Goal: Task Accomplishment & Management: Manage account settings

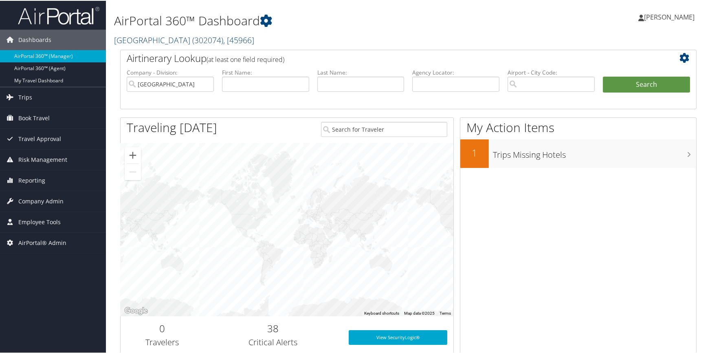
click at [209, 38] on link "Abilene Christian University ( 302074 ) , [ 45966 ]" at bounding box center [184, 39] width 140 height 11
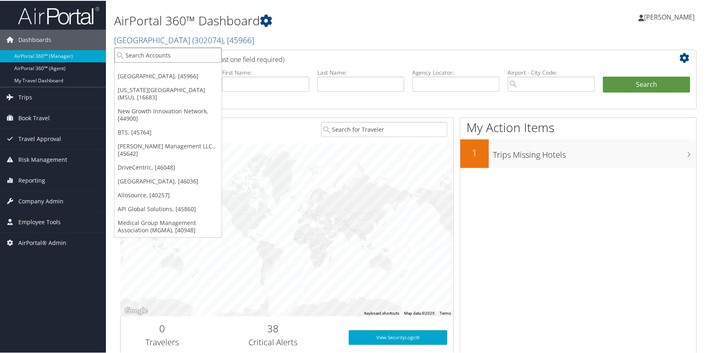
click at [167, 55] on input "search" at bounding box center [167, 54] width 107 height 15
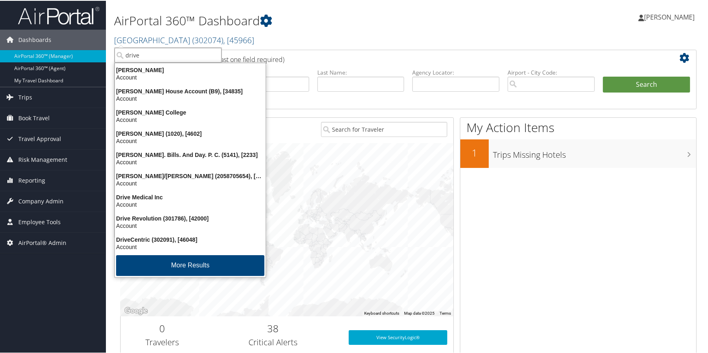
type input "drivec"
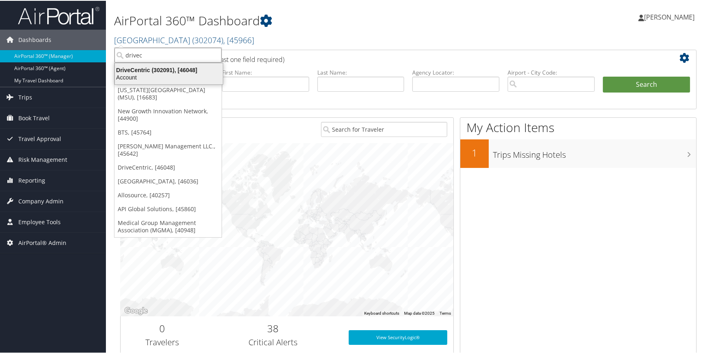
click at [163, 68] on div "DriveCentric (302091), [46048]" at bounding box center [169, 69] width 118 height 7
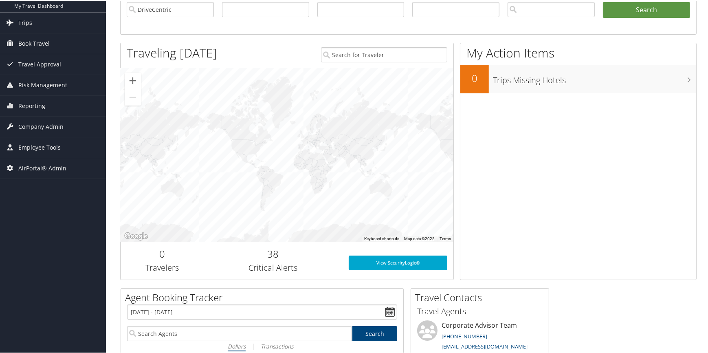
scroll to position [74, 0]
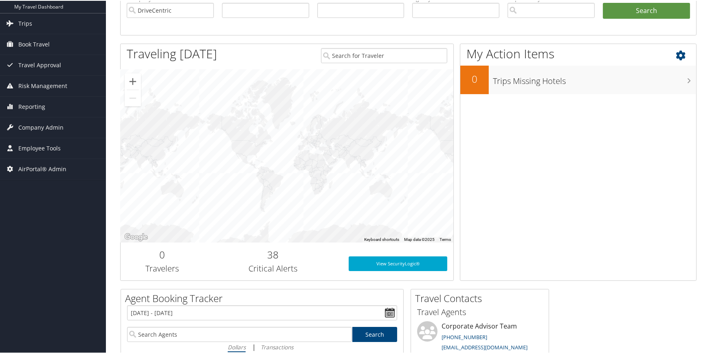
click at [663, 77] on h3 "Trips Missing Hotels" at bounding box center [594, 77] width 203 height 15
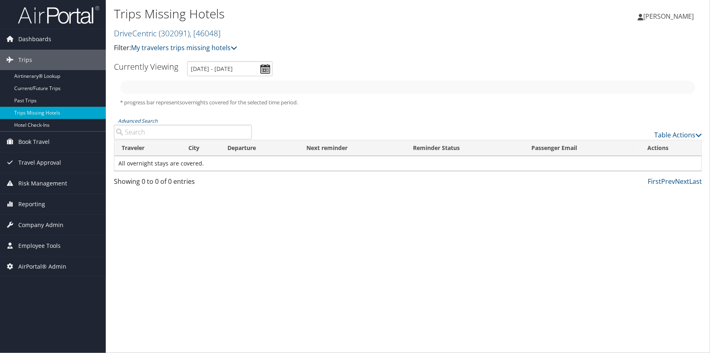
click at [649, 18] on span "[PERSON_NAME]" at bounding box center [669, 16] width 50 height 9
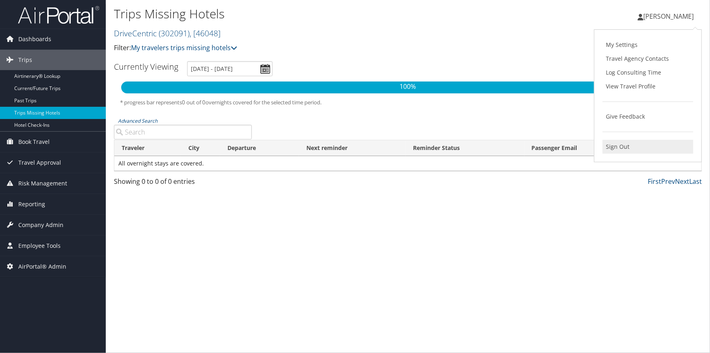
click at [622, 143] on link "Sign Out" at bounding box center [648, 147] width 91 height 14
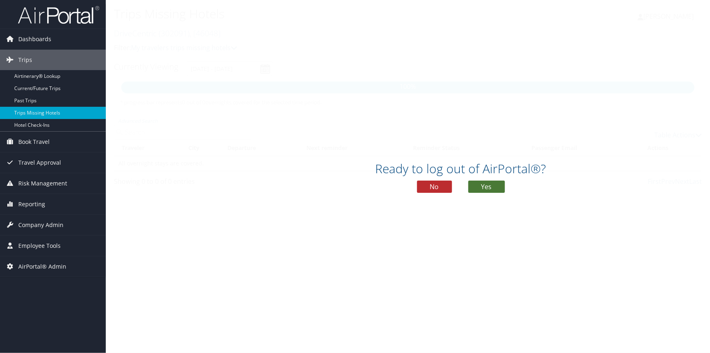
click at [480, 187] on button "Yes" at bounding box center [487, 186] width 37 height 12
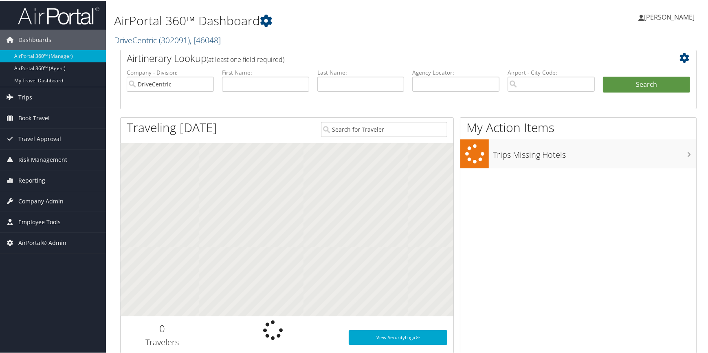
click at [133, 44] on link "DriveCentric ( 302091 ) , [ 46048 ]" at bounding box center [167, 39] width 107 height 11
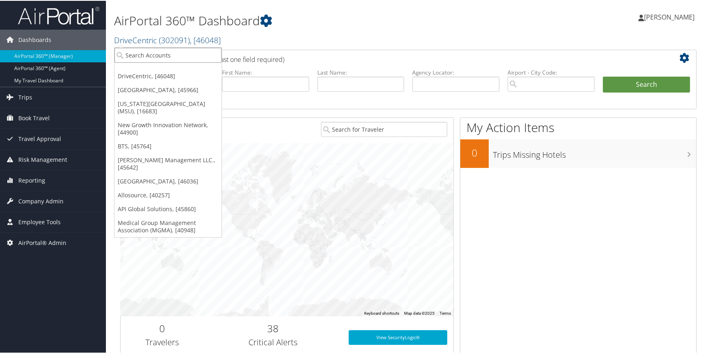
click at [134, 47] on input "search" at bounding box center [167, 54] width 107 height 15
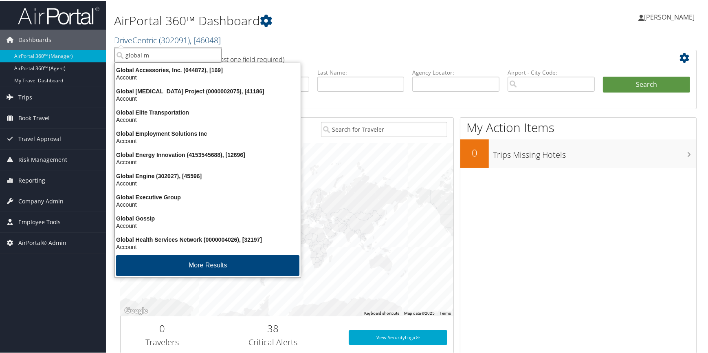
type input "global ma"
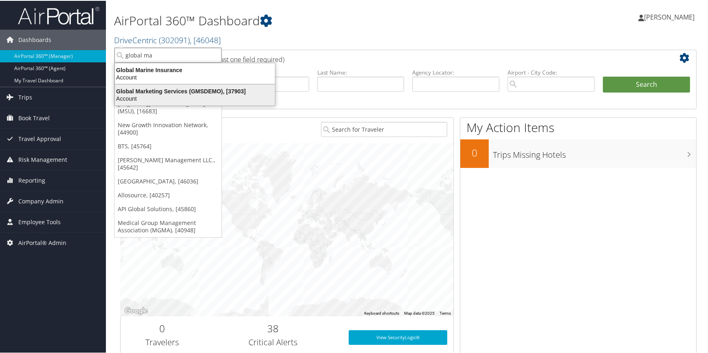
click at [208, 91] on div "Global Marketing Services (GMSDEMO), [37903]" at bounding box center [195, 90] width 170 height 7
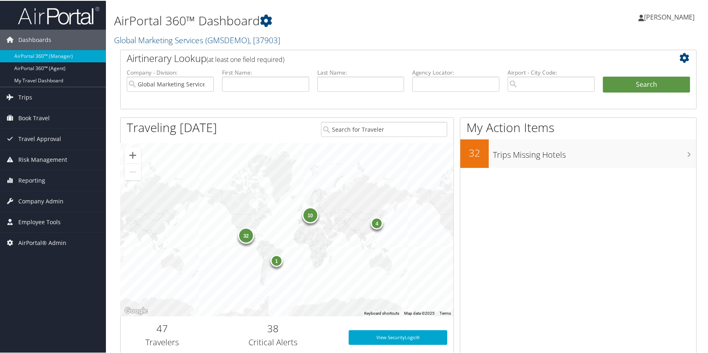
click at [682, 57] on icon at bounding box center [686, 57] width 14 height 10
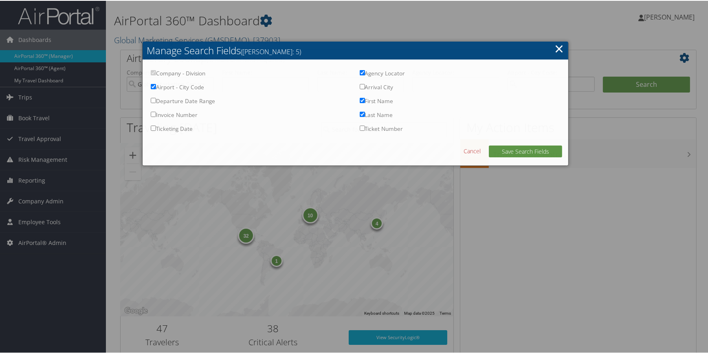
checkbox input "true"
click at [557, 50] on link "×" at bounding box center [558, 47] width 9 height 16
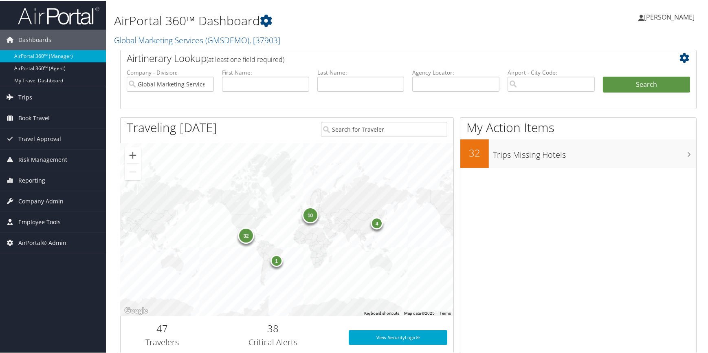
click at [685, 54] on icon at bounding box center [686, 57] width 14 height 10
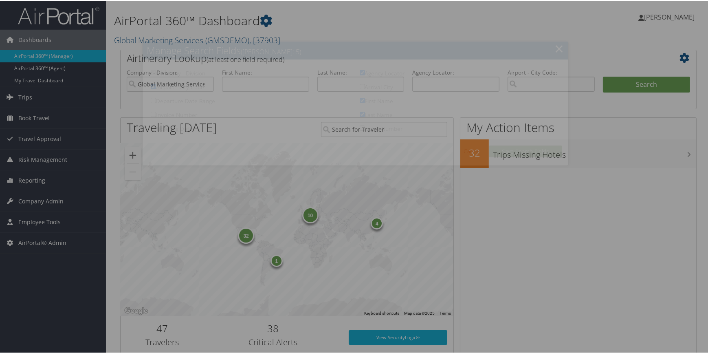
checkbox input "true"
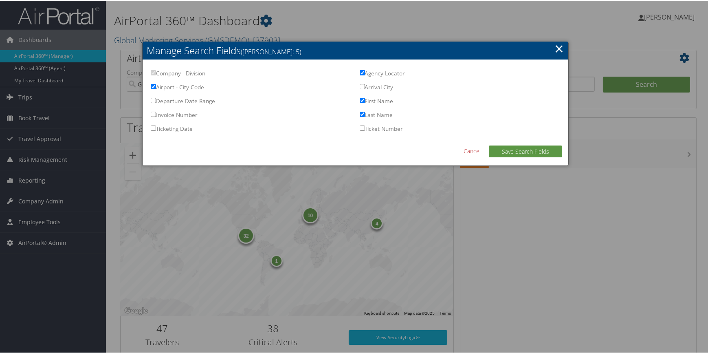
click at [360, 86] on input "Arrival City" at bounding box center [362, 85] width 5 height 5
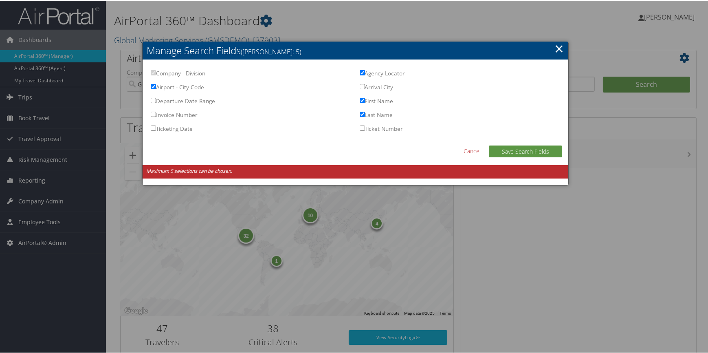
click at [360, 111] on label "Last Name" at bounding box center [376, 116] width 33 height 13
click at [360, 111] on input "Last Name" at bounding box center [362, 113] width 5 height 5
checkbox input "false"
click at [361, 85] on input "Arrival City" at bounding box center [362, 85] width 5 height 5
checkbox input "true"
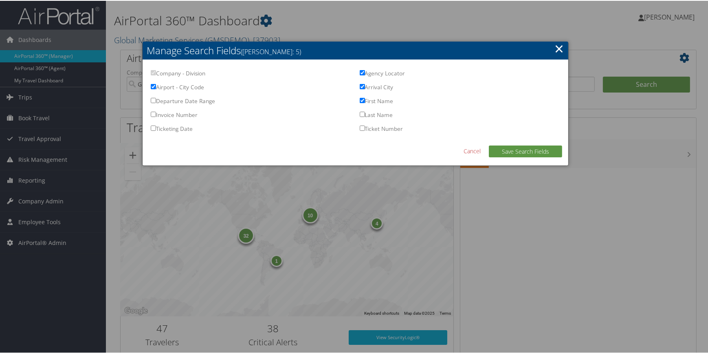
click at [472, 151] on link "Cancel" at bounding box center [471, 150] width 17 height 9
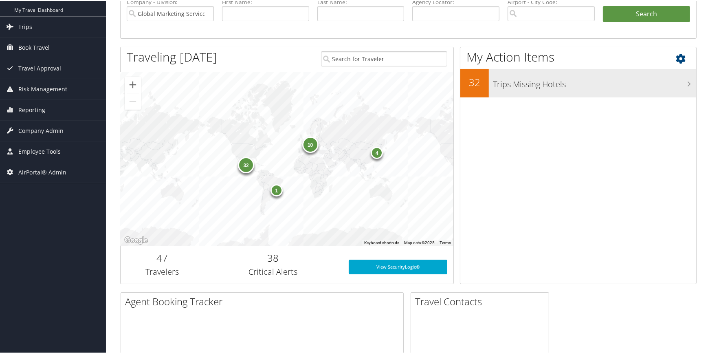
scroll to position [74, 0]
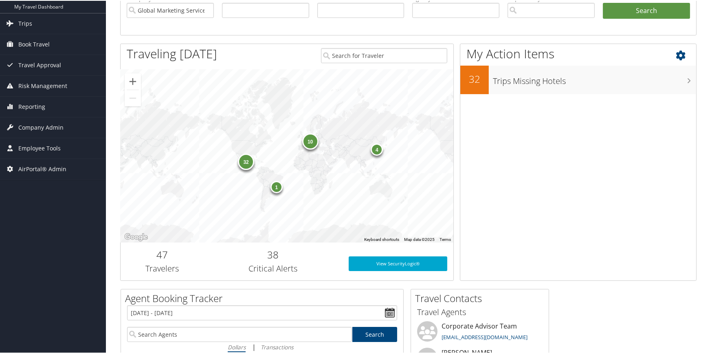
click at [678, 53] on icon at bounding box center [687, 53] width 24 height 14
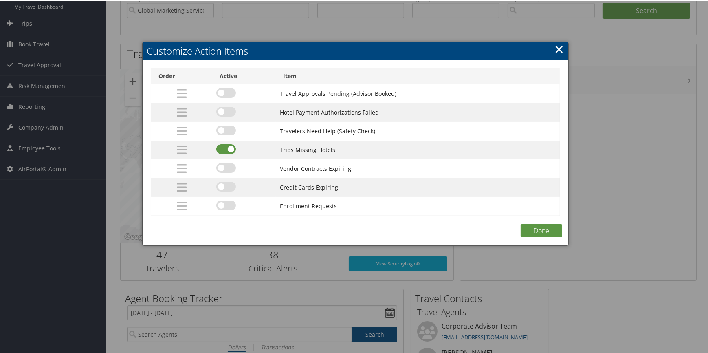
click at [230, 169] on label at bounding box center [226, 167] width 20 height 10
click at [226, 169] on input "checkbox" at bounding box center [222, 168] width 5 height 5
checkbox input "true"
click at [229, 187] on label at bounding box center [226, 186] width 20 height 10
click at [226, 187] on input "checkbox" at bounding box center [222, 186] width 5 height 5
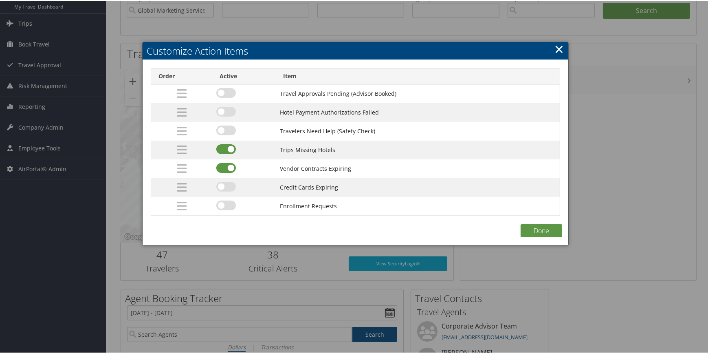
checkbox input "true"
click at [526, 230] on button "Done" at bounding box center [541, 229] width 42 height 13
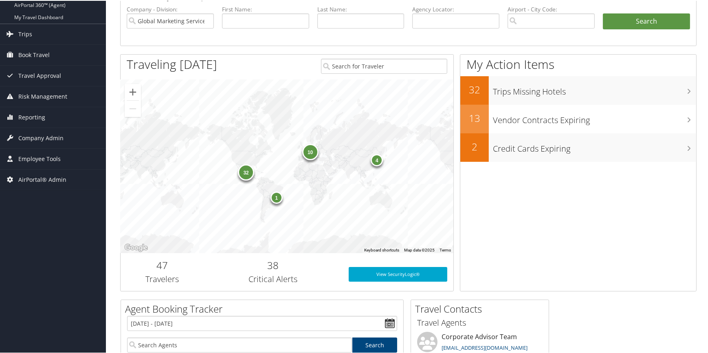
scroll to position [0, 0]
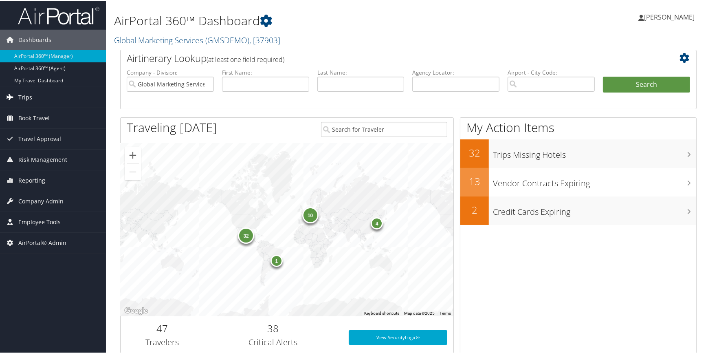
click at [26, 97] on span "Trips" at bounding box center [25, 96] width 14 height 20
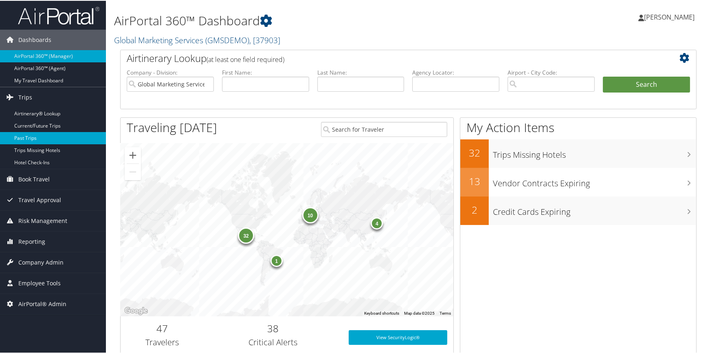
click at [31, 137] on link "Past Trips" at bounding box center [53, 137] width 106 height 12
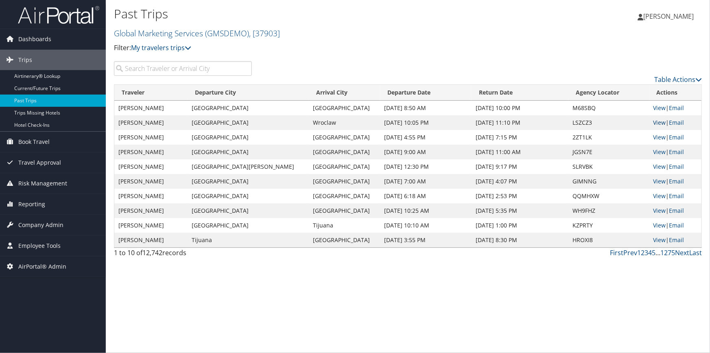
click at [654, 122] on link "View" at bounding box center [660, 122] width 13 height 8
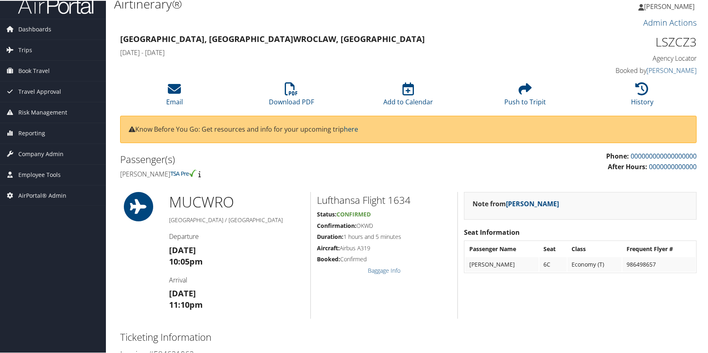
scroll to position [10, 0]
click at [27, 53] on span "Trips" at bounding box center [25, 49] width 14 height 20
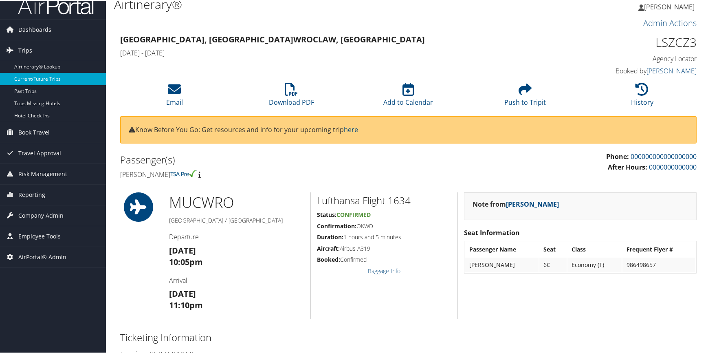
click at [39, 78] on link "Current/Future Trips" at bounding box center [53, 78] width 106 height 12
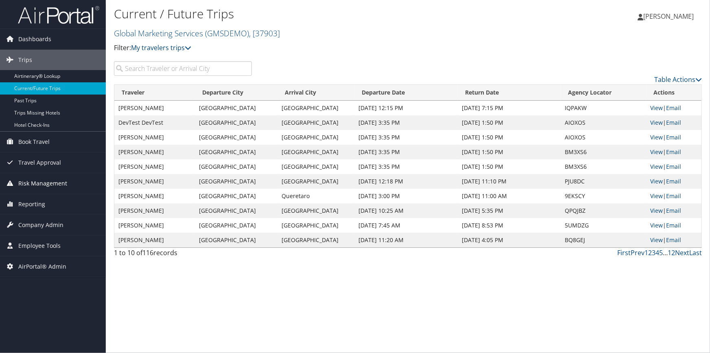
click at [51, 185] on span "Risk Management" at bounding box center [42, 183] width 49 height 20
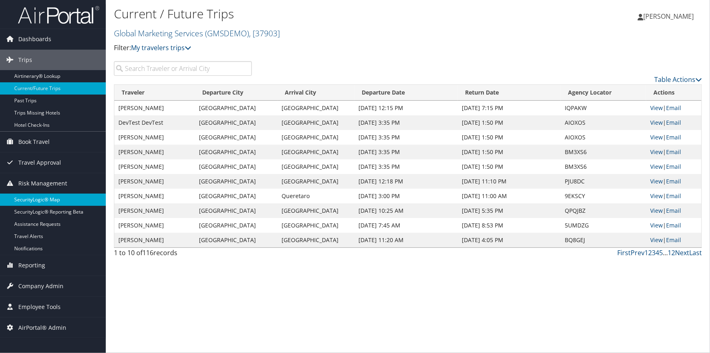
click at [32, 199] on link "SecurityLogic® Map" at bounding box center [53, 199] width 106 height 12
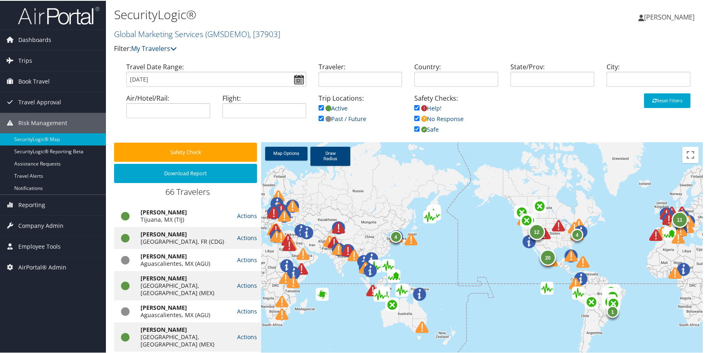
drag, startPoint x: 345, startPoint y: 249, endPoint x: 710, endPoint y: 230, distance: 365.3
click at [707, 230] on html "Menu Dashboards ► AirPortal 360™ (Manager) AirPortal 360™ (Agent) My Travel Das…" at bounding box center [355, 176] width 710 height 353
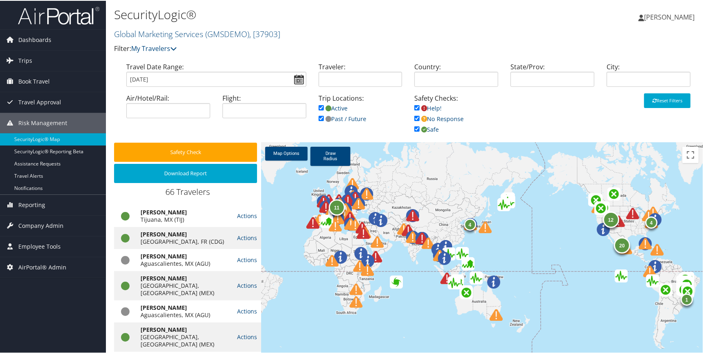
drag, startPoint x: 411, startPoint y: 248, endPoint x: 484, endPoint y: 235, distance: 74.5
click at [484, 235] on div at bounding box center [489, 231] width 22 height 22
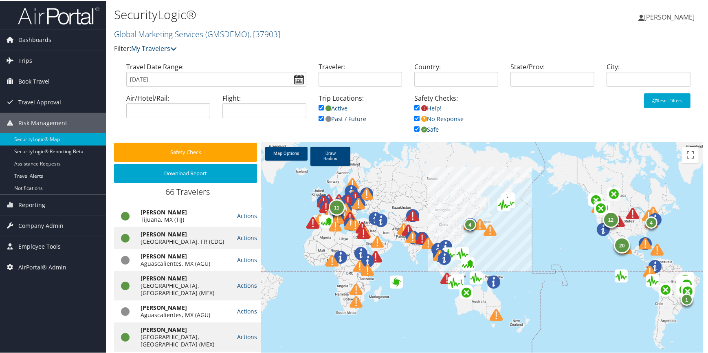
click at [382, 219] on img at bounding box center [380, 219] width 13 height 13
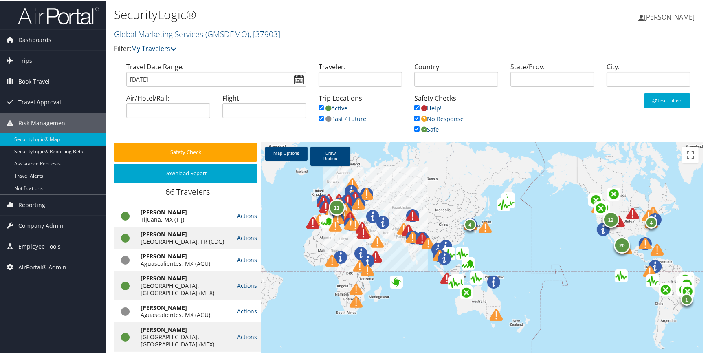
click at [382, 221] on img at bounding box center [382, 221] width 13 height 13
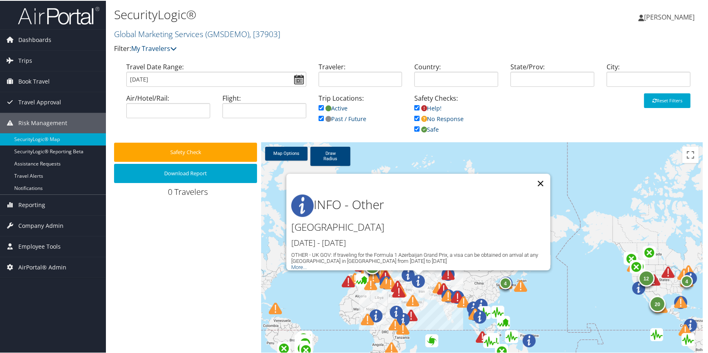
click at [539, 177] on button "Close" at bounding box center [541, 183] width 20 height 20
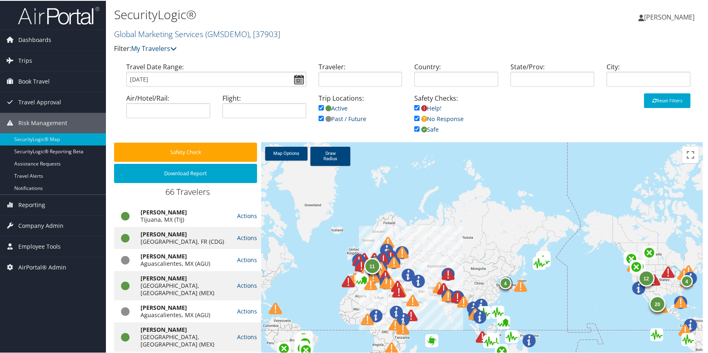
click at [414, 302] on img at bounding box center [412, 299] width 13 height 13
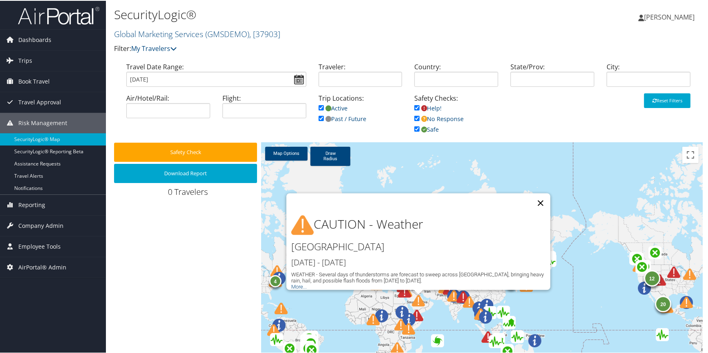
click at [539, 197] on button "Close" at bounding box center [541, 202] width 20 height 20
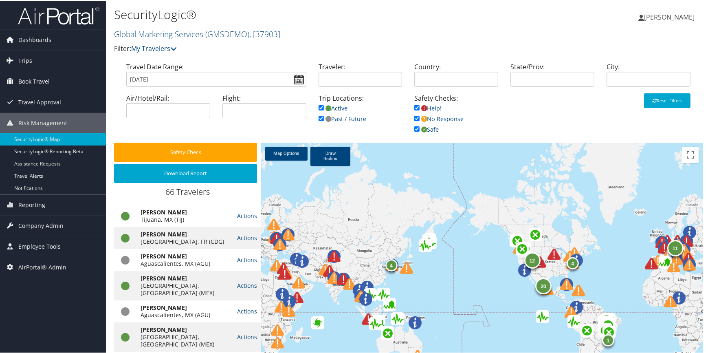
drag, startPoint x: 644, startPoint y: 263, endPoint x: 710, endPoint y: 255, distance: 66.5
click at [707, 255] on html "Menu Dashboards ► AirPortal 360™ (Manager) AirPortal 360™ (Agent) My Travel Das…" at bounding box center [355, 176] width 710 height 353
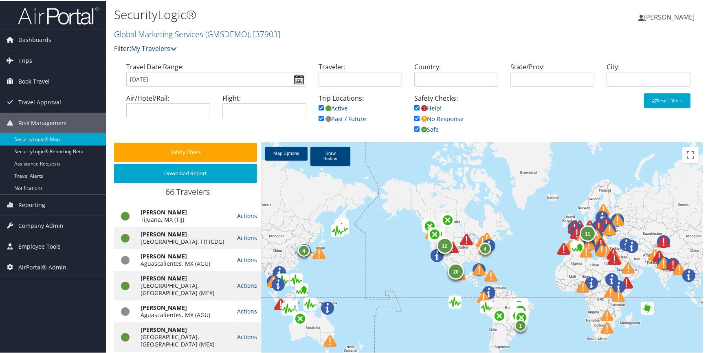
drag, startPoint x: 380, startPoint y: 240, endPoint x: 708, endPoint y: 217, distance: 329.0
click at [707, 218] on html "Menu Dashboards ► AirPortal 360™ (Manager) AirPortal 360™ (Agent) My Travel Das…" at bounding box center [355, 176] width 710 height 353
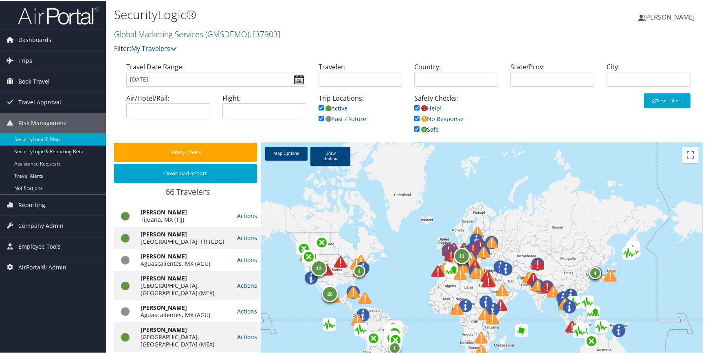
drag, startPoint x: 384, startPoint y: 253, endPoint x: 680, endPoint y: 282, distance: 297.8
click at [680, 282] on div "4 12 11 20 1 4" at bounding box center [481, 273] width 441 height 262
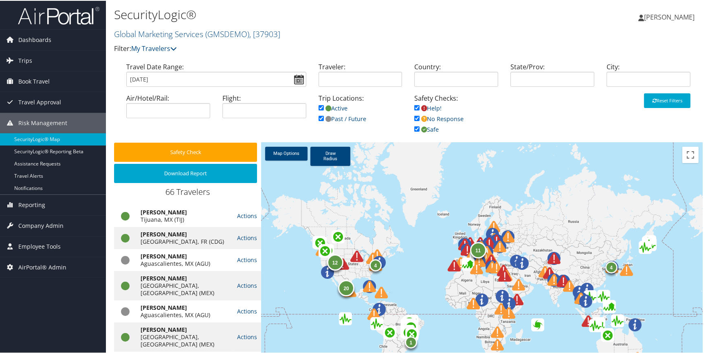
click at [368, 257] on img at bounding box center [372, 257] width 13 height 13
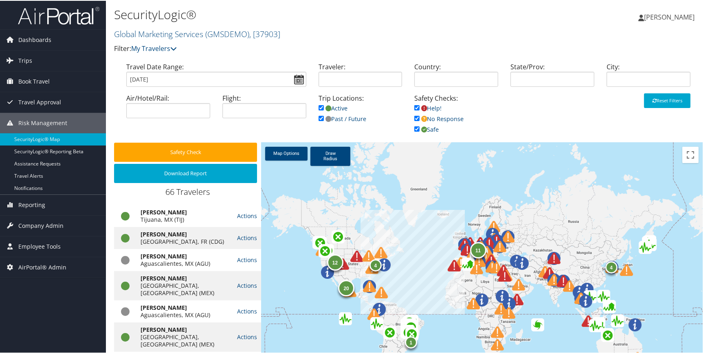
click at [368, 257] on img at bounding box center [368, 254] width 13 height 13
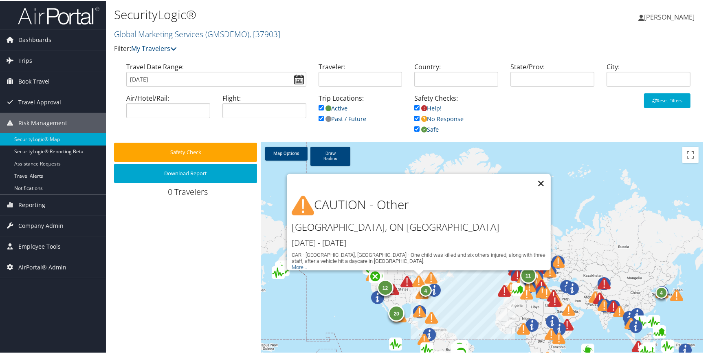
click at [539, 175] on button "Close" at bounding box center [541, 183] width 20 height 20
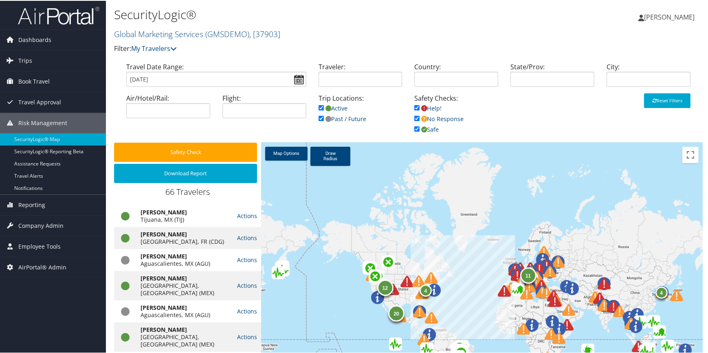
click at [401, 282] on div at bounding box center [397, 293] width 22 height 22
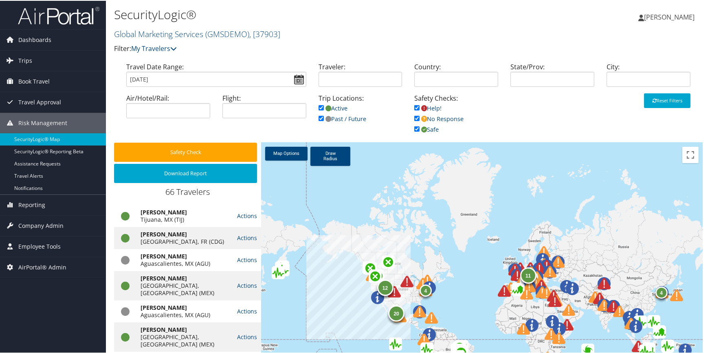
click at [401, 282] on img at bounding box center [406, 280] width 13 height 13
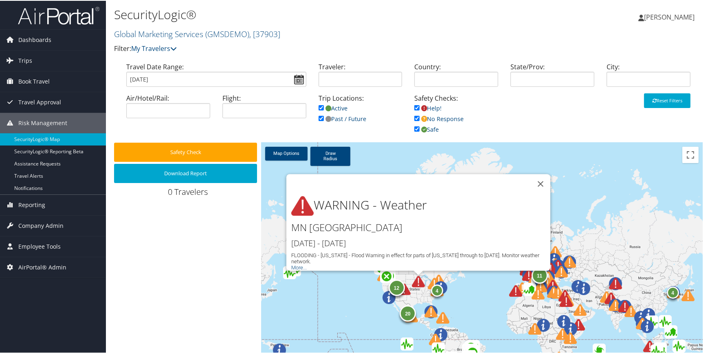
drag, startPoint x: 539, startPoint y: 178, endPoint x: 511, endPoint y: 196, distance: 32.4
click at [539, 178] on button "Close" at bounding box center [541, 183] width 20 height 20
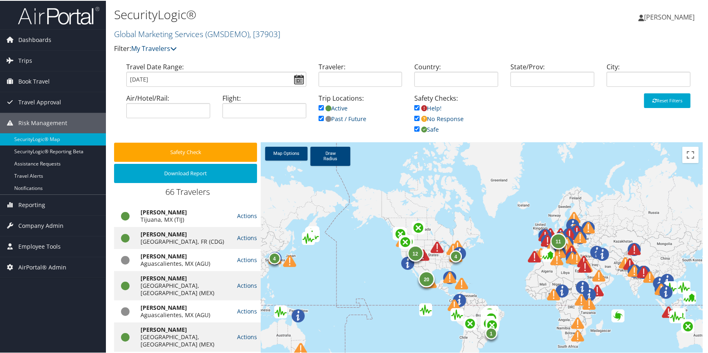
drag, startPoint x: 463, startPoint y: 252, endPoint x: 481, endPoint y: 219, distance: 37.5
click at [481, 219] on div "4 12 11 20 1 4" at bounding box center [481, 273] width 441 height 262
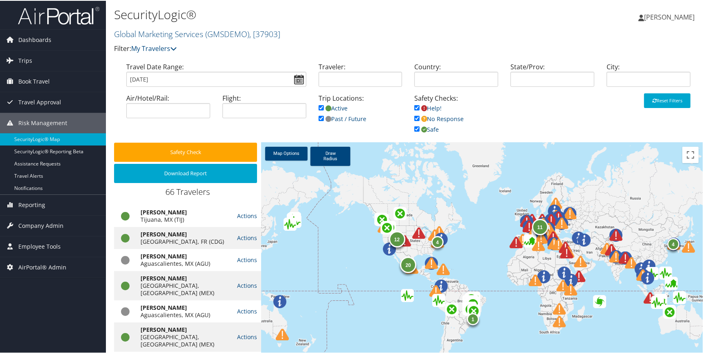
drag, startPoint x: 479, startPoint y: 219, endPoint x: 467, endPoint y: 204, distance: 19.1
click at [467, 204] on div "4 12 11 20 1 4" at bounding box center [481, 273] width 441 height 262
click at [393, 239] on div "12" at bounding box center [397, 238] width 16 height 16
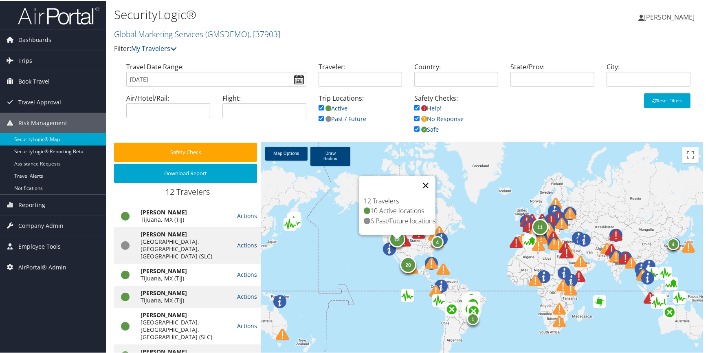
click at [430, 178] on button "Close" at bounding box center [426, 185] width 20 height 20
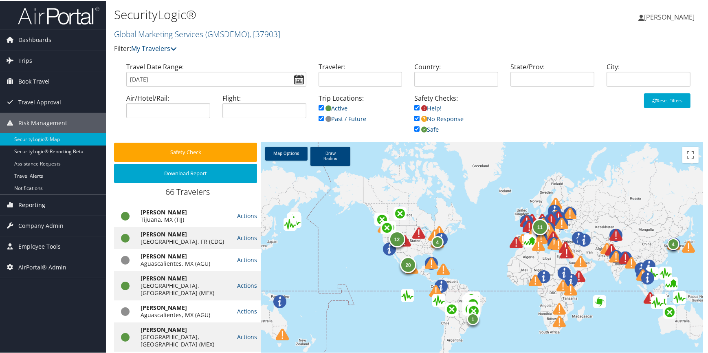
click at [43, 204] on span "Reporting" at bounding box center [31, 204] width 27 height 20
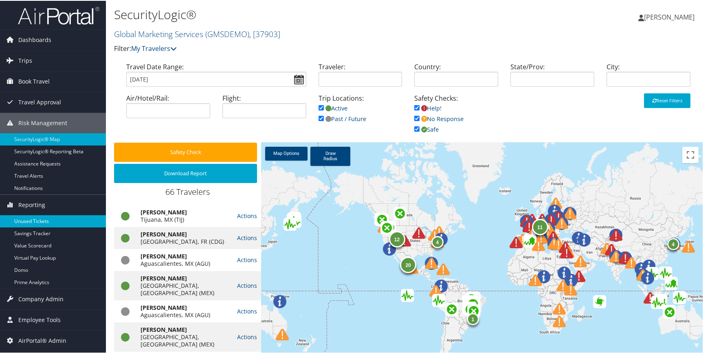
click at [37, 220] on link "Unused Tickets" at bounding box center [53, 220] width 106 height 12
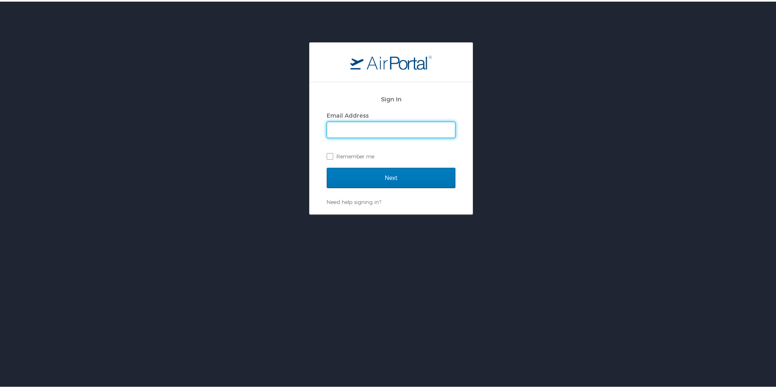
type input "[EMAIL_ADDRESS][PERSON_NAME][DOMAIN_NAME]"
click at [447, 94] on h2 "Sign In" at bounding box center [391, 97] width 129 height 9
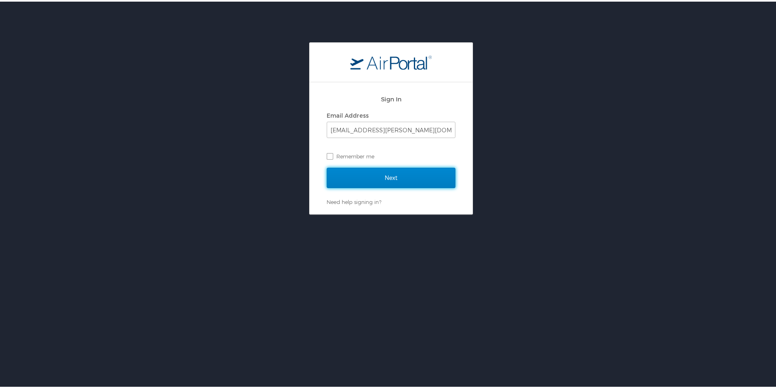
click at [384, 178] on input "Next" at bounding box center [391, 176] width 129 height 20
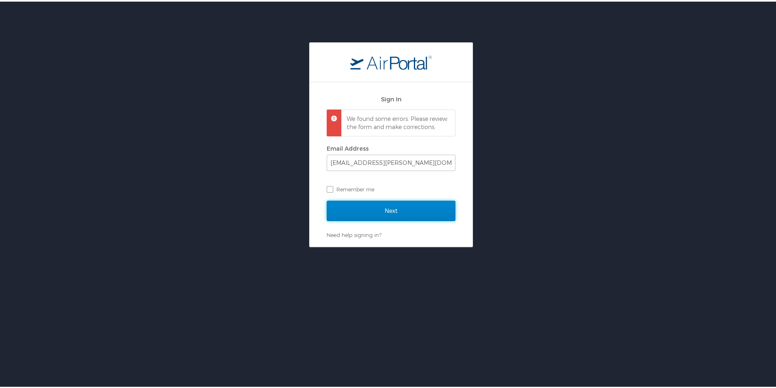
click at [372, 215] on input "Next" at bounding box center [391, 209] width 129 height 20
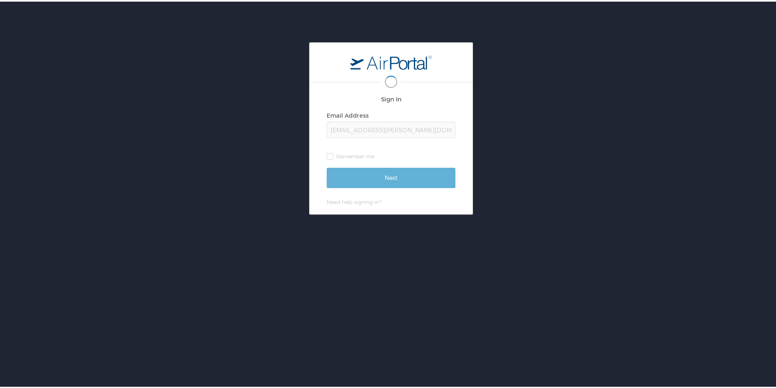
scroll to position [0, 2]
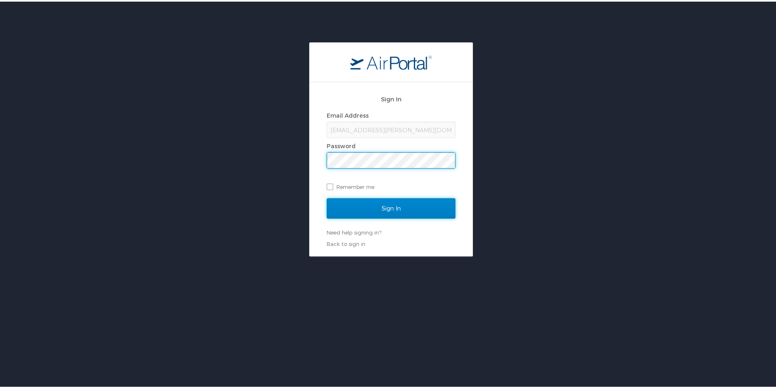
click at [378, 209] on input "Sign In" at bounding box center [391, 207] width 129 height 20
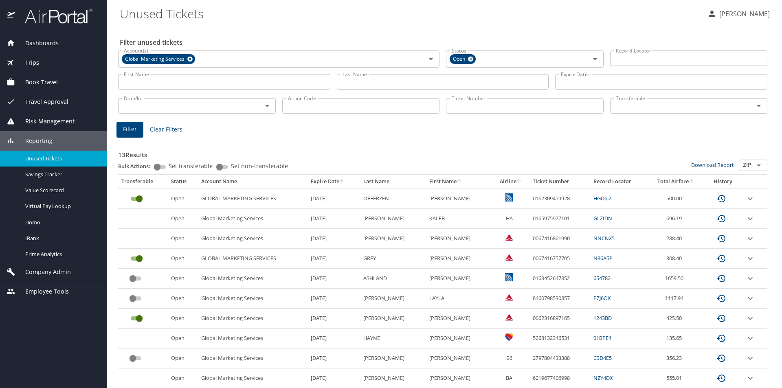
click at [36, 83] on span "Book Travel" at bounding box center [36, 82] width 43 height 9
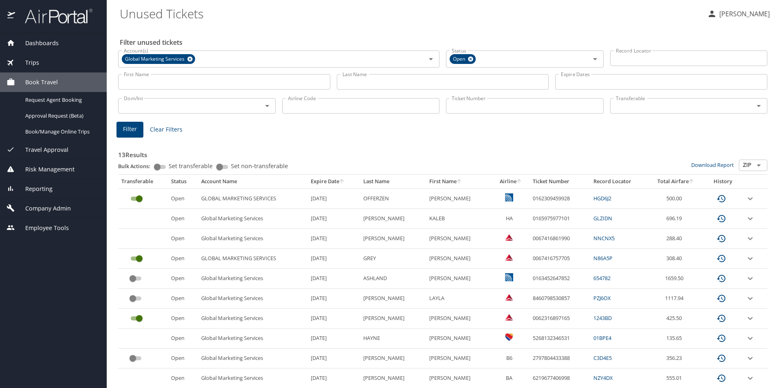
click at [42, 83] on span "Book Travel" at bounding box center [36, 82] width 43 height 9
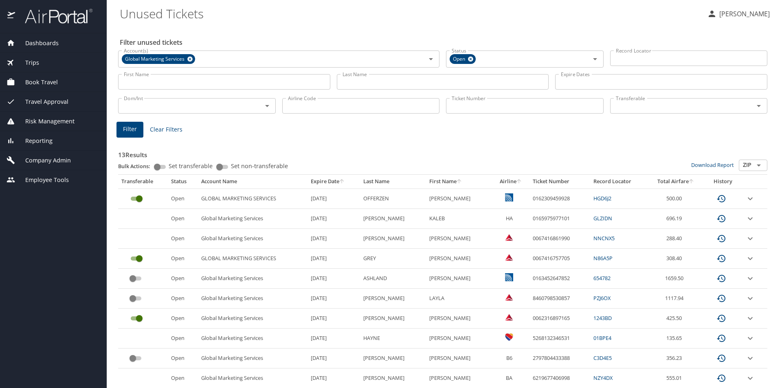
click at [38, 83] on span "Book Travel" at bounding box center [36, 82] width 43 height 9
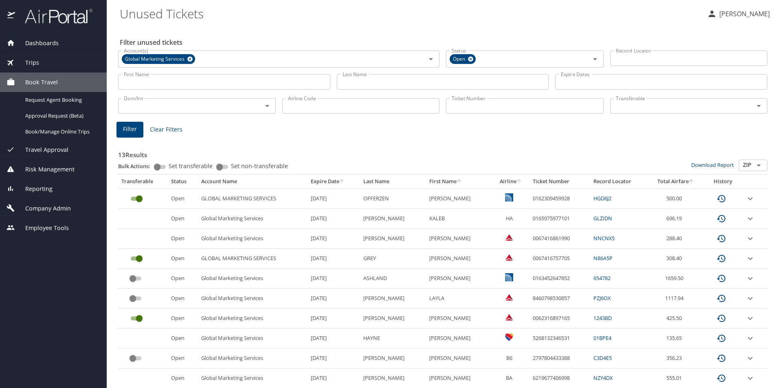
click at [41, 207] on span "Company Admin" at bounding box center [43, 208] width 56 height 9
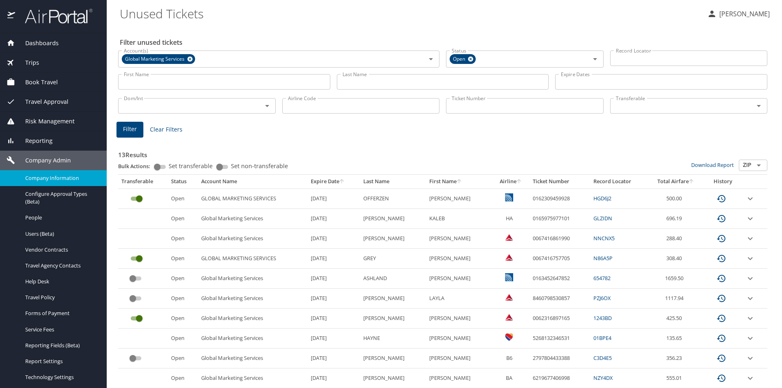
click at [48, 180] on span "Company Information" at bounding box center [61, 178] width 72 height 8
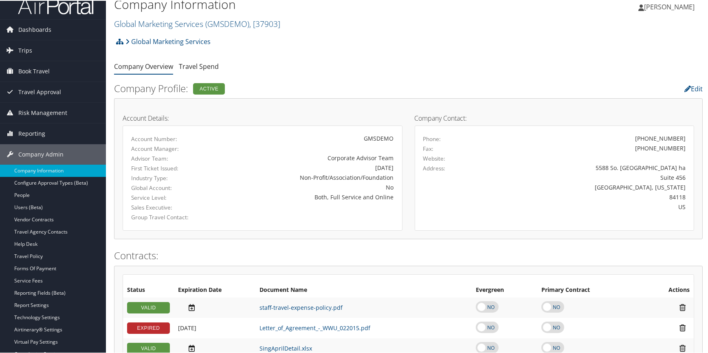
scroll to position [47, 0]
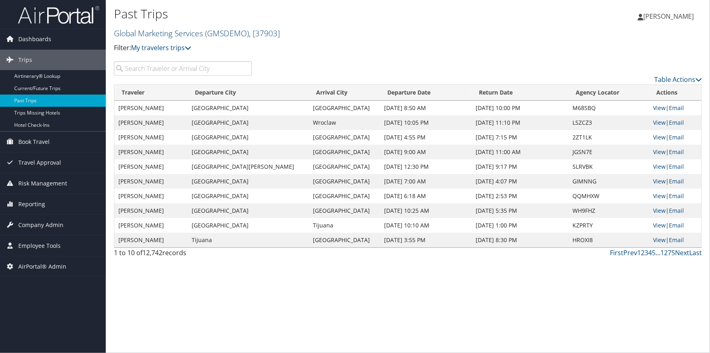
click at [186, 35] on link "Global Marketing Services ( GMSDEMO ) , [ 37903 ]" at bounding box center [197, 33] width 166 height 11
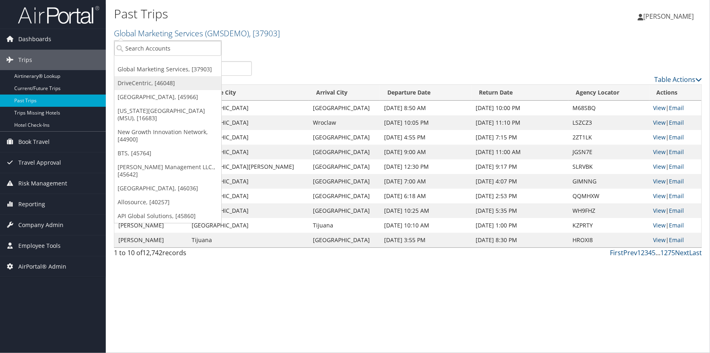
click at [157, 85] on link "DriveCentric, [46048]" at bounding box center [167, 83] width 107 height 14
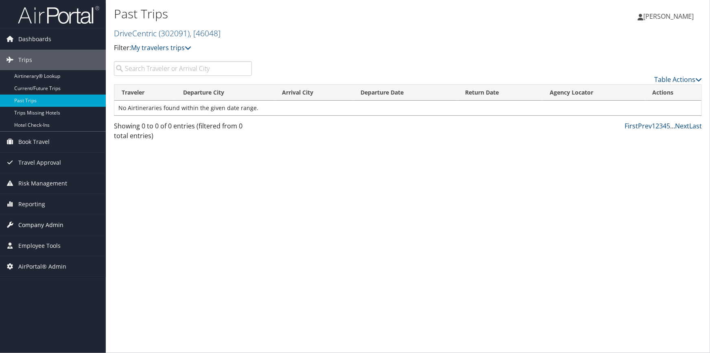
click at [55, 226] on span "Company Admin" at bounding box center [40, 225] width 45 height 20
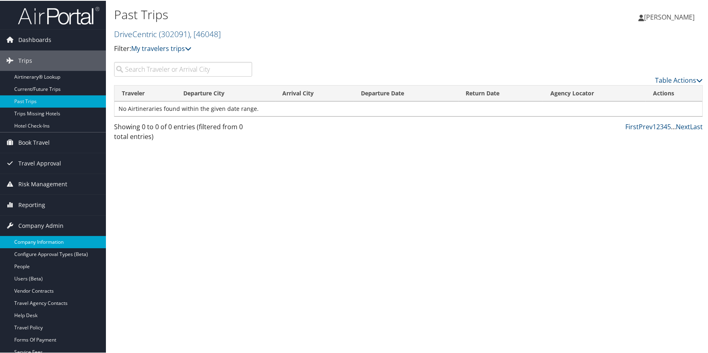
click at [55, 241] on link "Company Information" at bounding box center [53, 241] width 106 height 12
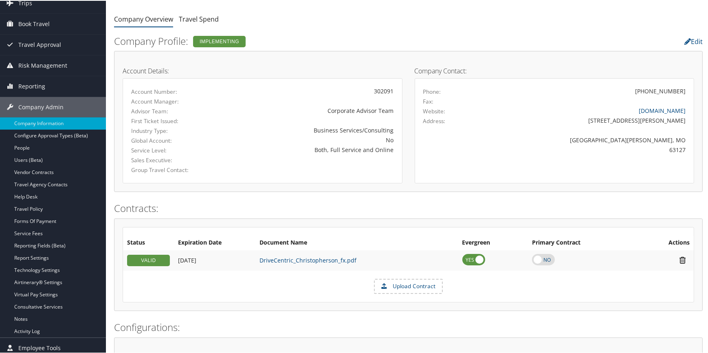
scroll to position [74, 0]
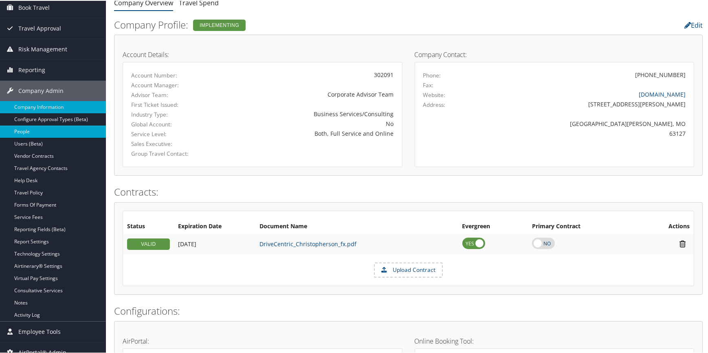
click at [44, 133] on link "People" at bounding box center [53, 131] width 106 height 12
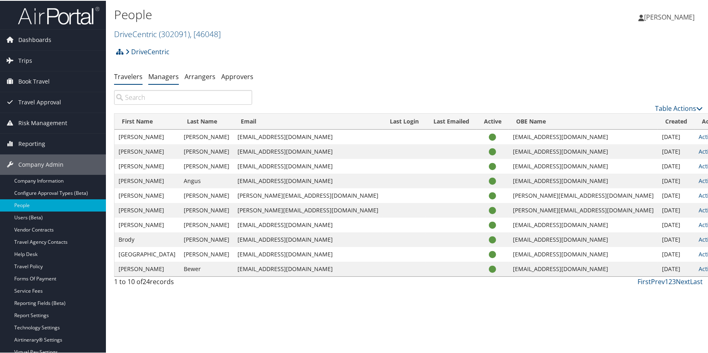
click at [155, 79] on link "Managers" at bounding box center [163, 75] width 31 height 9
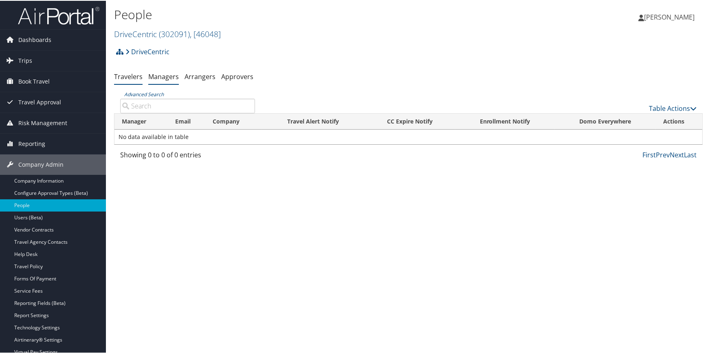
click at [130, 77] on link "Travelers" at bounding box center [128, 75] width 29 height 9
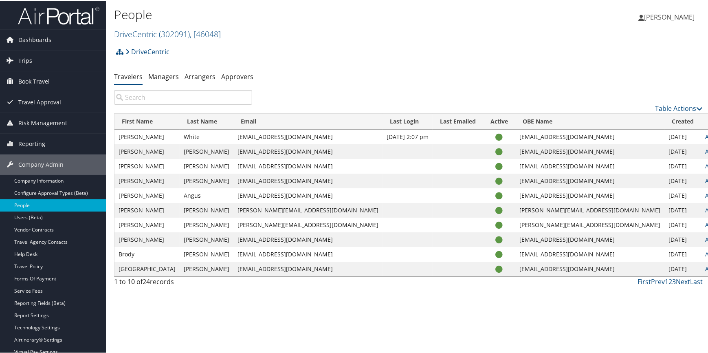
click at [151, 94] on input "search" at bounding box center [183, 96] width 138 height 15
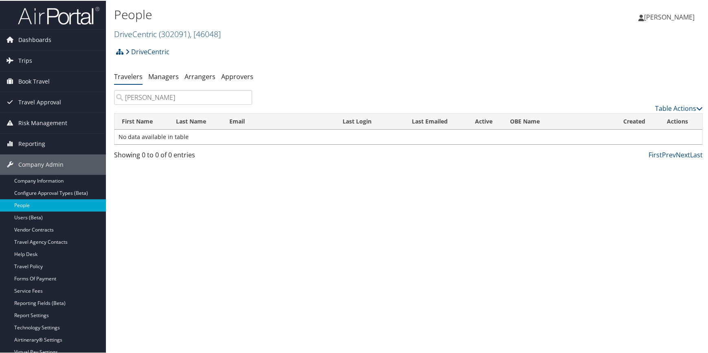
type input "[PERSON_NAME]"
click at [38, 203] on link "People" at bounding box center [53, 204] width 106 height 12
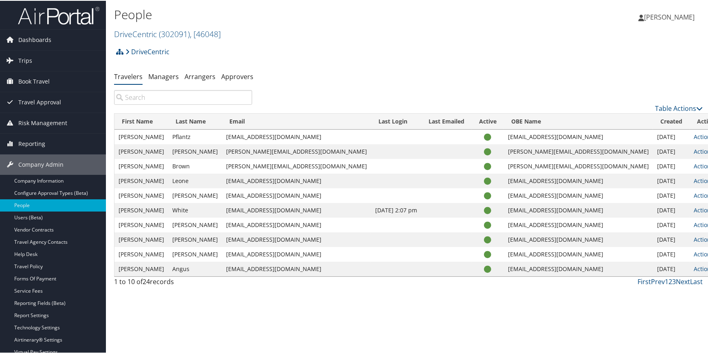
click at [152, 95] on input "search" at bounding box center [183, 96] width 138 height 15
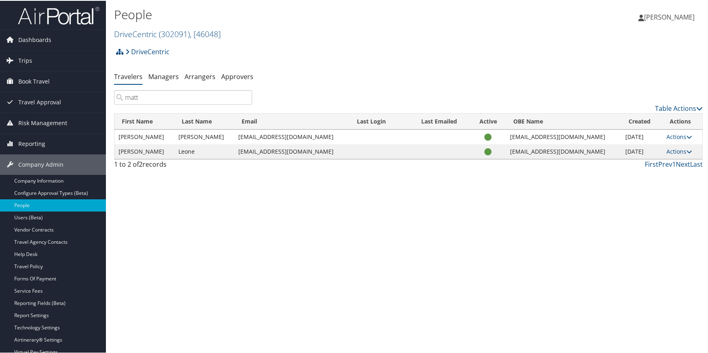
type input "matt"
drag, startPoint x: 224, startPoint y: 150, endPoint x: 324, endPoint y: 153, distance: 99.8
click at [324, 153] on td "[EMAIL_ADDRESS][DOMAIN_NAME]" at bounding box center [291, 150] width 115 height 15
copy td "[EMAIL_ADDRESS][DOMAIN_NAME]"
click at [171, 76] on link "Managers" at bounding box center [163, 75] width 31 height 9
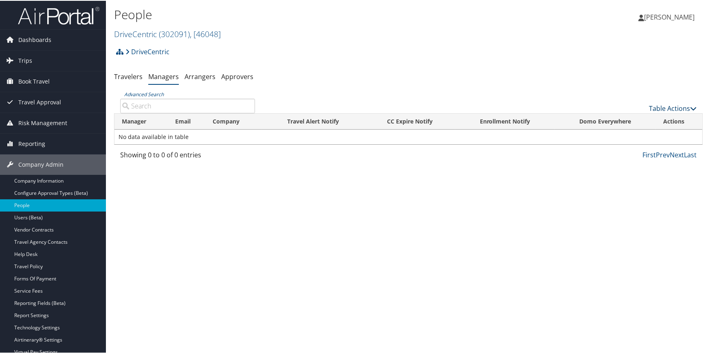
click at [652, 107] on link "Table Actions" at bounding box center [673, 107] width 48 height 9
click at [629, 118] on link "Add New Travel Manager" at bounding box center [645, 120] width 107 height 14
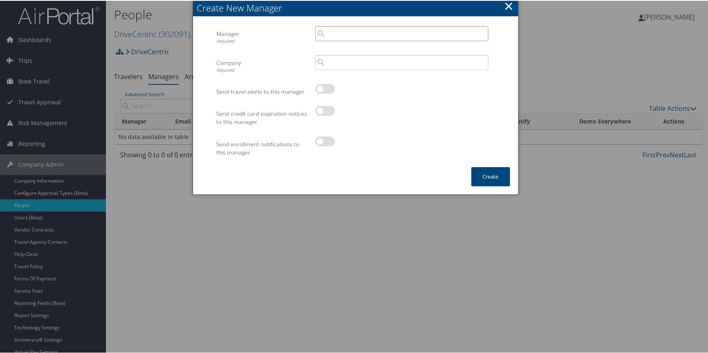
click at [340, 26] on input "search" at bounding box center [401, 32] width 173 height 15
paste input "mjanicki@drivecentric.com"
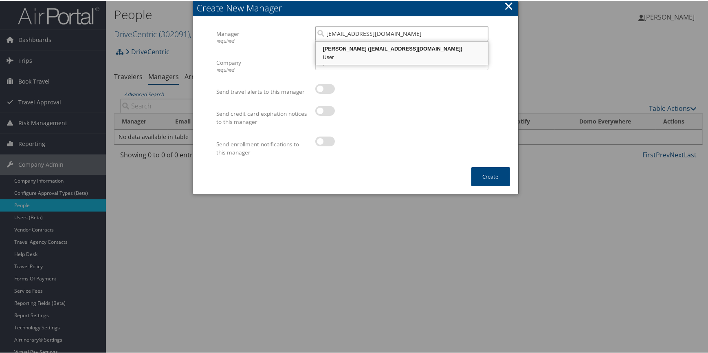
click at [367, 52] on div "Matthew Leone (mjanicki@drivecentric.com)" at bounding box center [402, 48] width 170 height 8
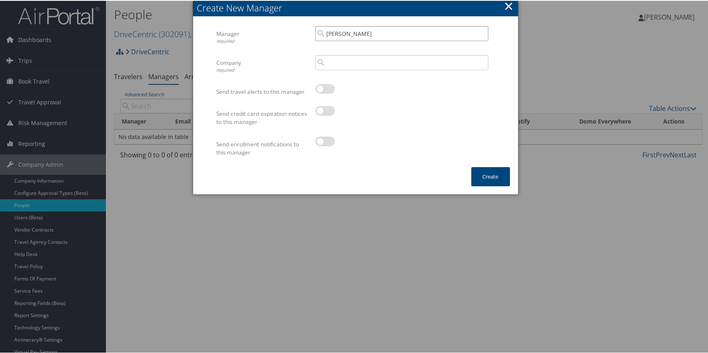
type input "Matthew Leone"
click at [355, 65] on input "search" at bounding box center [401, 61] width 173 height 15
click at [356, 81] on div "Account" at bounding box center [402, 85] width 170 height 8
type input "DriveCentric"
click at [497, 174] on button "Create" at bounding box center [490, 175] width 39 height 19
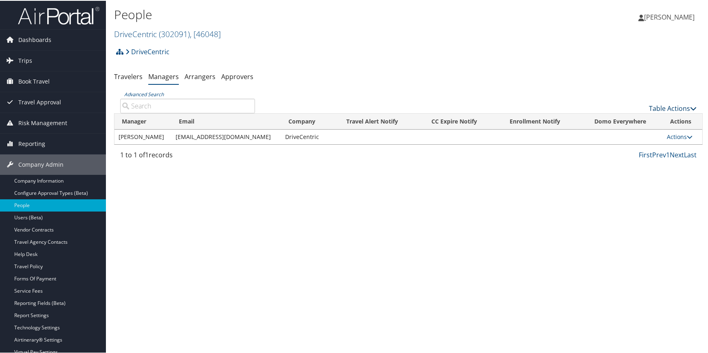
click at [658, 103] on link "Table Actions" at bounding box center [673, 107] width 48 height 9
click at [620, 121] on link "Add New Travel Manager" at bounding box center [645, 120] width 107 height 14
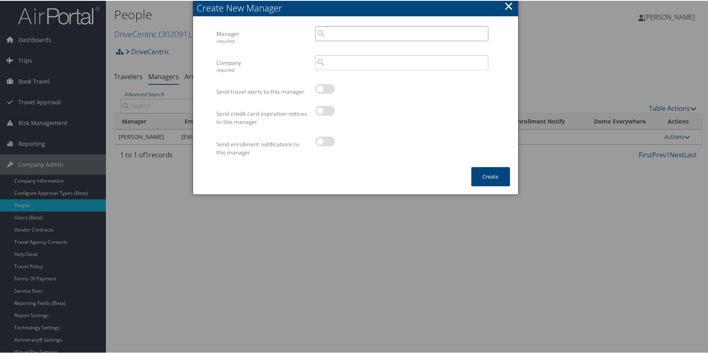
click at [346, 33] on input "search" at bounding box center [401, 32] width 173 height 15
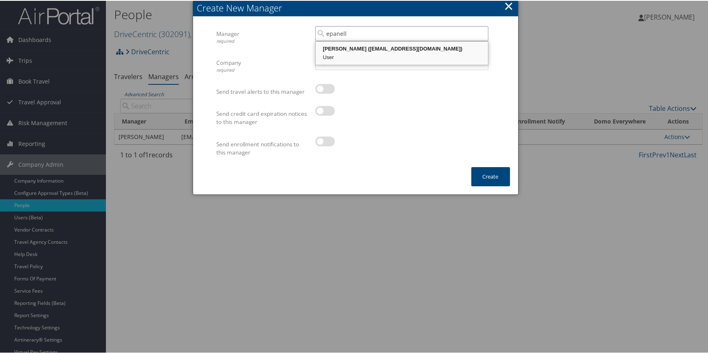
click at [354, 50] on div "Edward Panella (epanella@drivecentric.com)" at bounding box center [402, 48] width 170 height 8
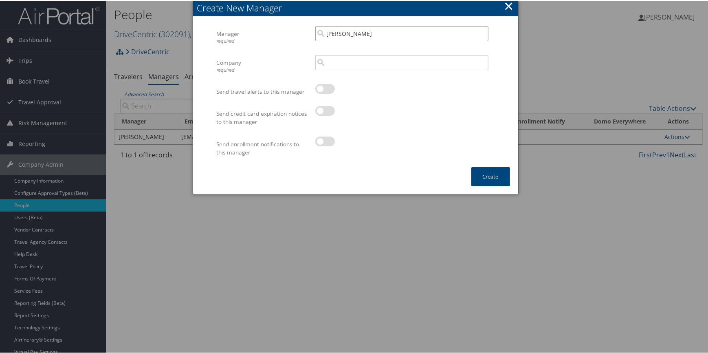
type input "Edward Panella"
click at [342, 59] on input "search" at bounding box center [401, 61] width 173 height 15
click at [351, 80] on div "DriveCentric (302091)" at bounding box center [402, 77] width 170 height 8
type input "DriveCentric"
click at [492, 179] on button "Create" at bounding box center [490, 175] width 39 height 19
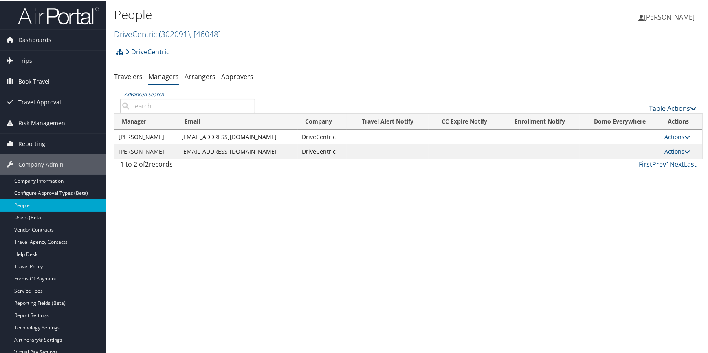
click at [649, 107] on link "Table Actions" at bounding box center [673, 107] width 48 height 9
click at [631, 118] on link "Add New Travel Manager" at bounding box center [645, 120] width 107 height 14
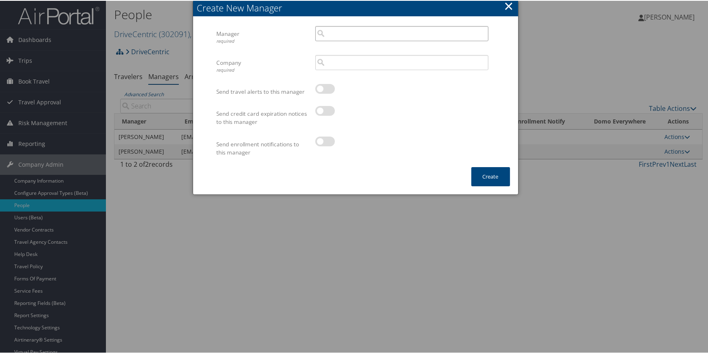
click at [342, 37] on input "search" at bounding box center [401, 32] width 173 height 15
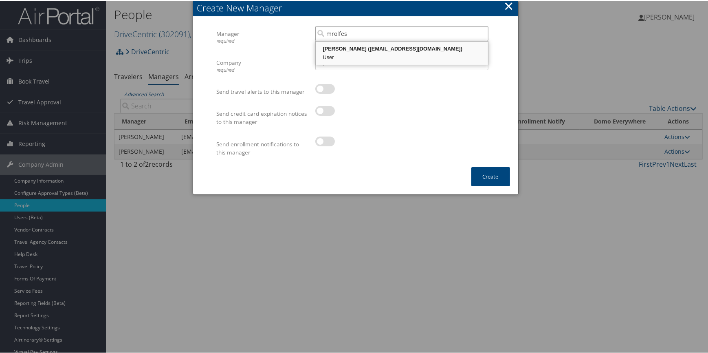
click at [360, 48] on div "Mark Rolfes (mrolfes@jerviswebb.com)" at bounding box center [402, 48] width 170 height 8
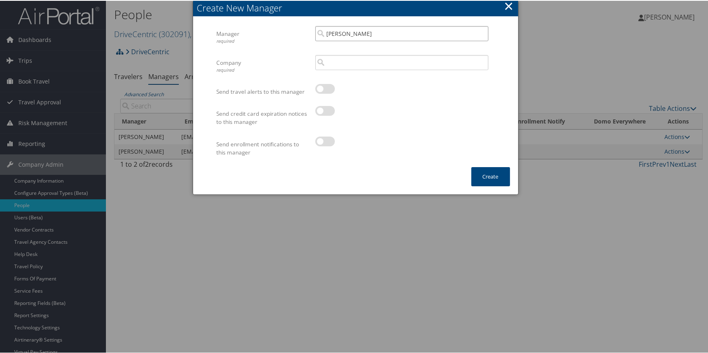
type input "Mark Rolfes"
click at [342, 65] on input "search" at bounding box center [401, 61] width 173 height 15
click at [342, 76] on div "DriveCentric (302091)" at bounding box center [402, 77] width 170 height 8
type input "DriveCentric"
click at [491, 181] on button "Create" at bounding box center [490, 175] width 39 height 19
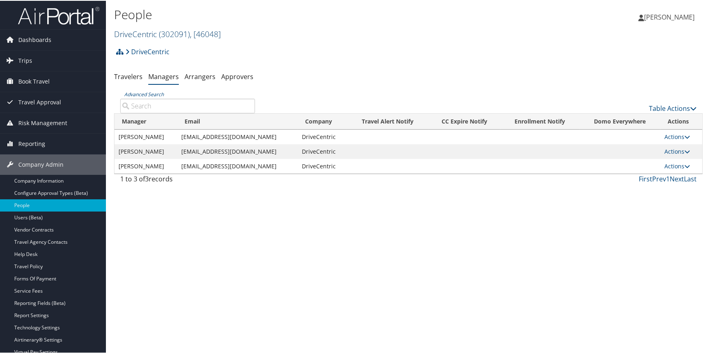
click at [151, 35] on link "DriveCentric ( 302091 ) , [ 46048 ]" at bounding box center [167, 33] width 107 height 11
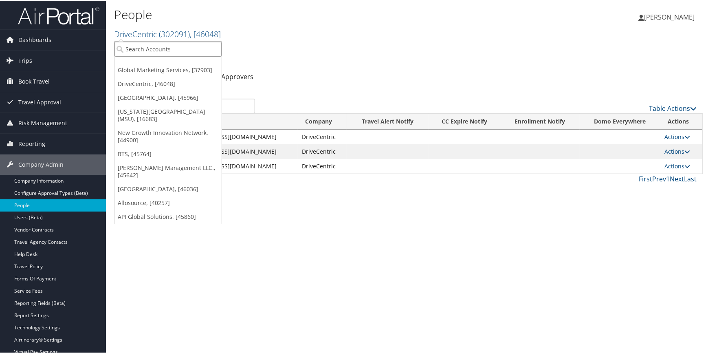
click at [159, 48] on input "search" at bounding box center [167, 48] width 107 height 15
type input "sct"
click at [182, 66] on div "SCT Operations, Inc. (302052), [45772] Account" at bounding box center [182, 66] width 132 height 19
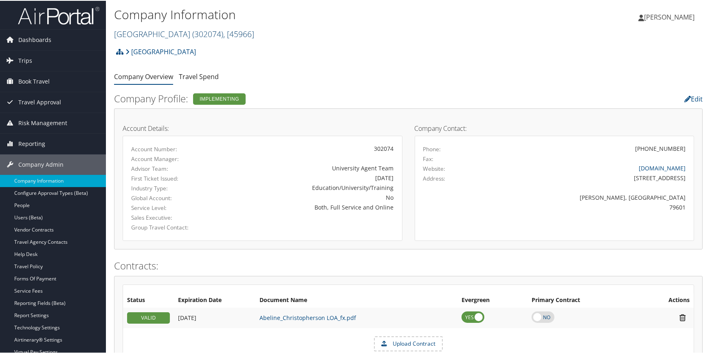
click at [196, 33] on link "[GEOGRAPHIC_DATA][DEMOGRAPHIC_DATA] ( 302074 ) , [ 45966 ]" at bounding box center [184, 33] width 140 height 11
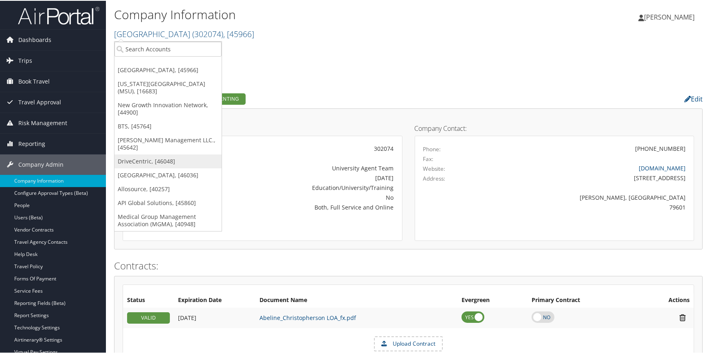
click at [138, 155] on link "DriveCentric, [46048]" at bounding box center [167, 160] width 107 height 14
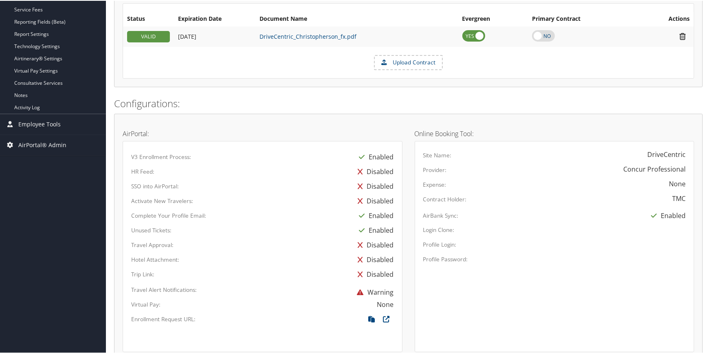
scroll to position [333, 0]
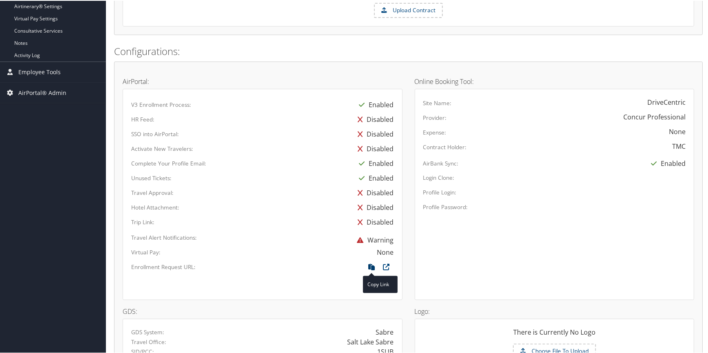
click at [373, 265] on icon at bounding box center [371, 268] width 15 height 11
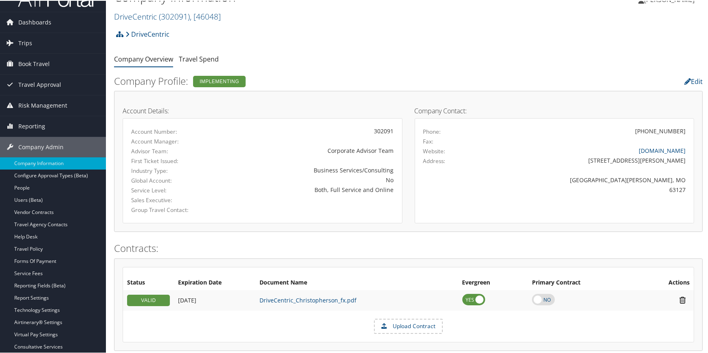
scroll to position [0, 0]
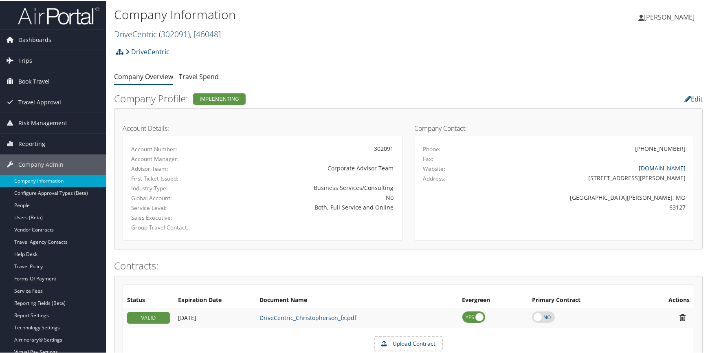
click at [148, 35] on link "DriveCentric ( 302091 ) , [ 46048 ]" at bounding box center [167, 33] width 107 height 11
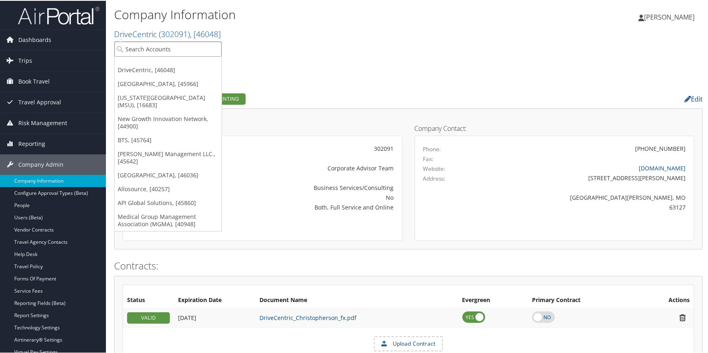
click at [148, 49] on input "search" at bounding box center [167, 48] width 107 height 15
type input "sct"
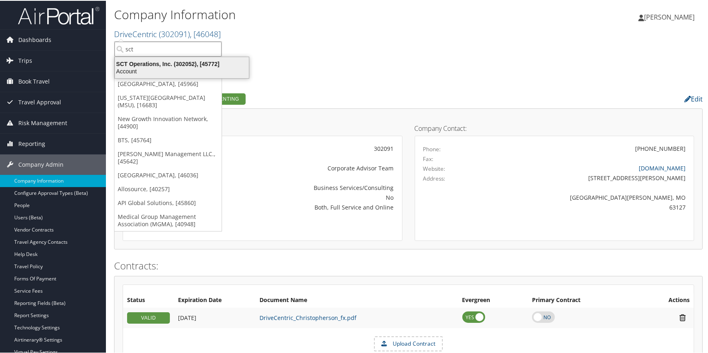
click at [144, 61] on div "SCT Operations, Inc. (302052), [45772]" at bounding box center [182, 62] width 144 height 7
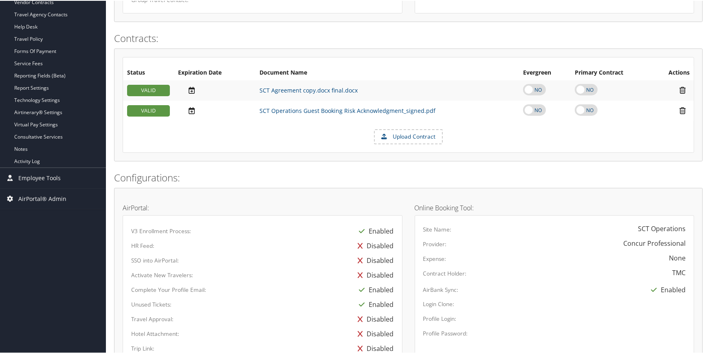
scroll to position [148, 0]
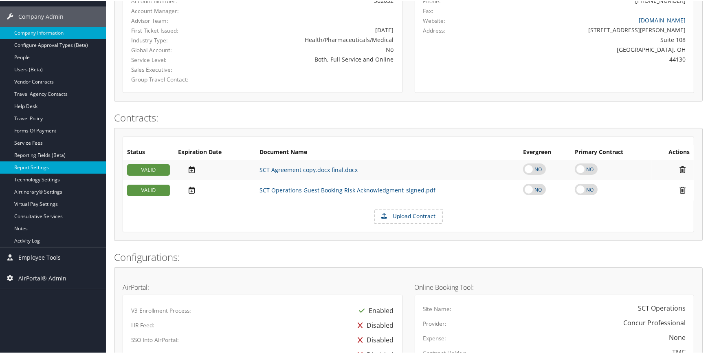
click at [41, 163] on link "Report Settings" at bounding box center [53, 166] width 106 height 12
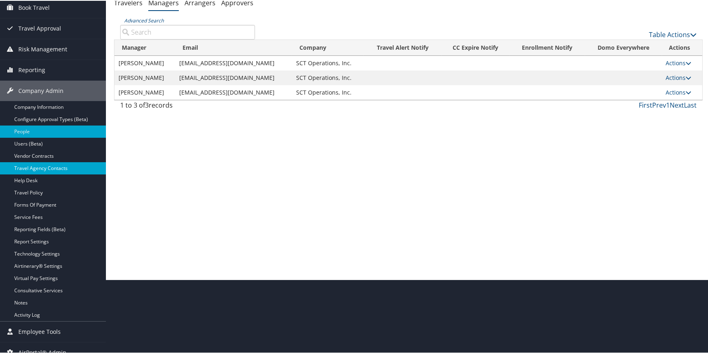
scroll to position [82, 0]
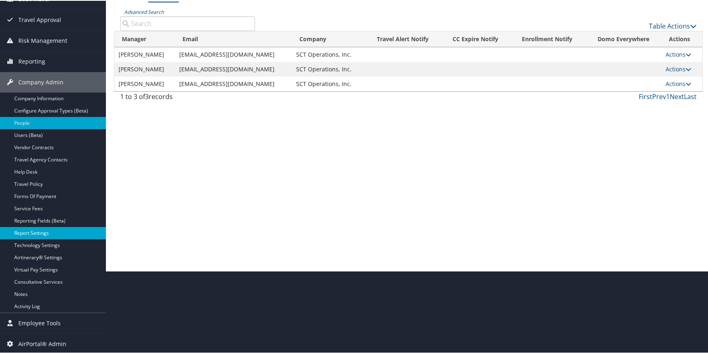
click at [59, 232] on link "Report Settings" at bounding box center [53, 232] width 106 height 12
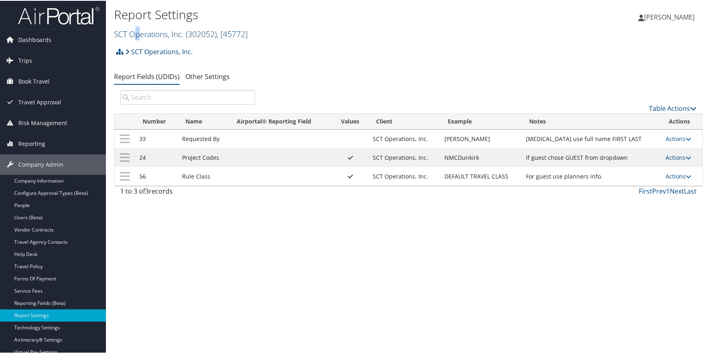
click at [138, 32] on link "SCT Operations, Inc. ( 302052 ) , [ 45772 ]" at bounding box center [181, 33] width 134 height 11
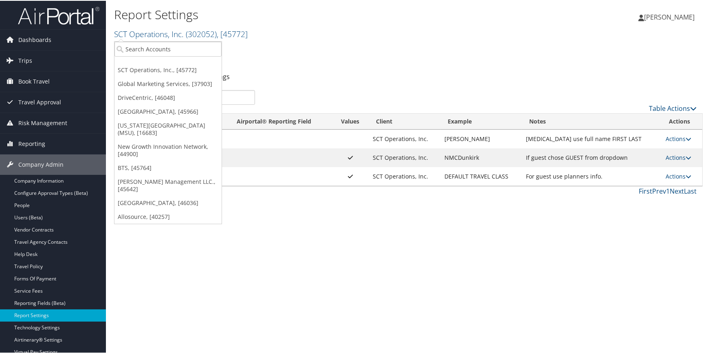
click at [129, 56] on ul "SCT Operations, Inc., [45772] Global Marketing Services, [37903] DriveCentric, …" at bounding box center [168, 131] width 108 height 183
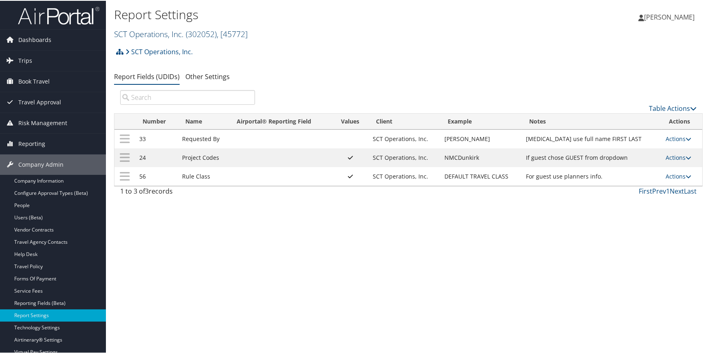
click at [136, 31] on link "SCT Operations, Inc. ( 302052 ) , [ 45772 ]" at bounding box center [181, 33] width 134 height 11
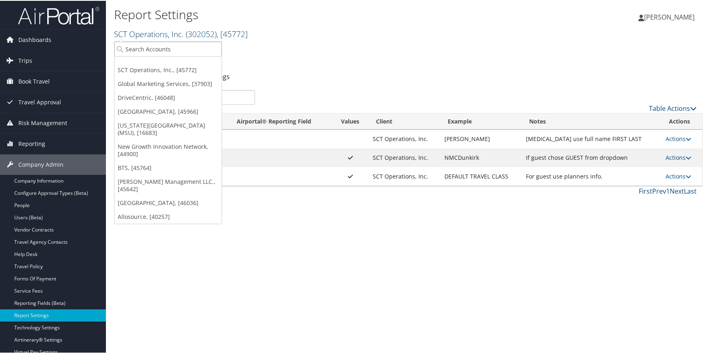
click at [135, 37] on link "SCT Operations, Inc. ( 302052 ) , [ 45772 ]" at bounding box center [181, 33] width 134 height 11
click at [132, 40] on div "Report Settings SCT Operations, Inc. ( 302052 ) , [ 45772 ] SCT Operations, Inc…" at bounding box center [310, 23] width 392 height 39
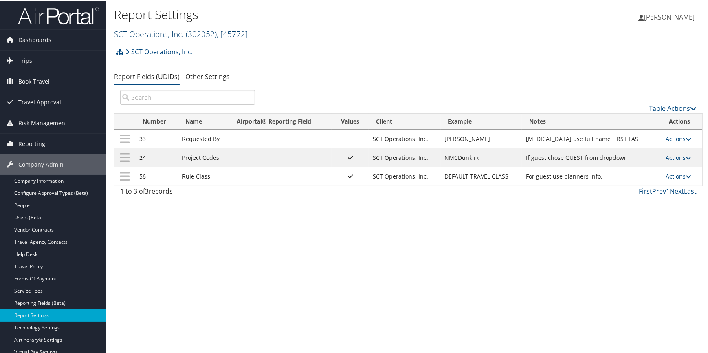
click at [132, 35] on link "SCT Operations, Inc. ( 302052 ) , [ 45772 ]" at bounding box center [181, 33] width 134 height 11
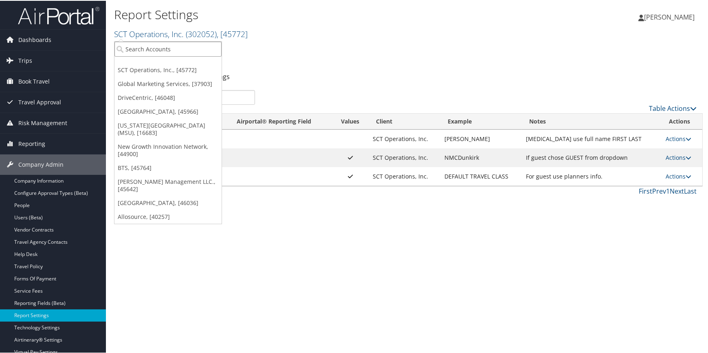
click at [126, 48] on input "search" at bounding box center [167, 48] width 107 height 15
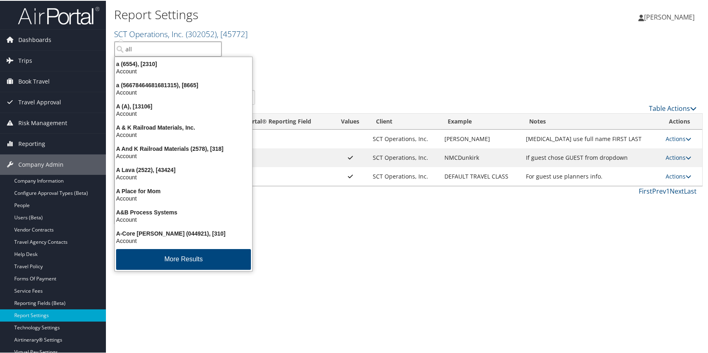
type input "allo"
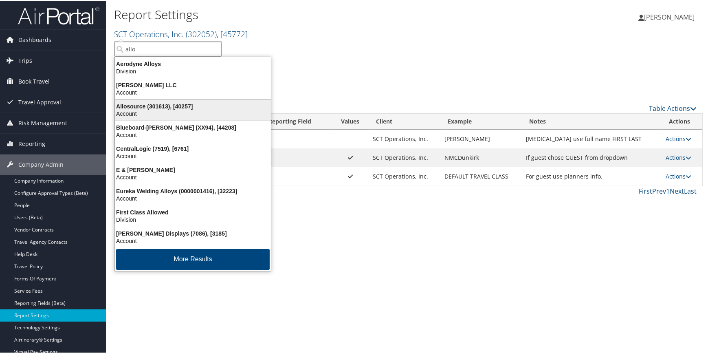
click at [155, 102] on div "Allosource (301613), [40257]" at bounding box center [193, 105] width 166 height 7
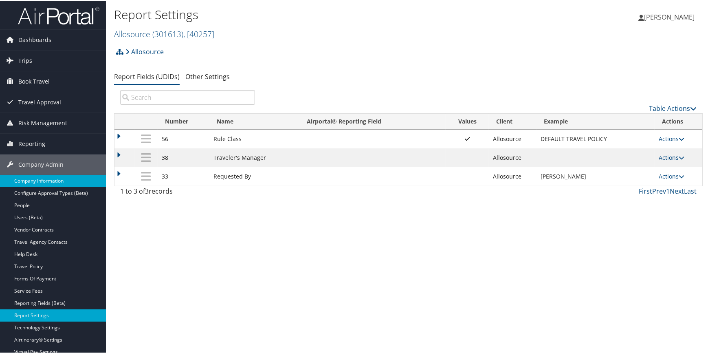
click at [53, 178] on link "Company Information" at bounding box center [53, 180] width 106 height 12
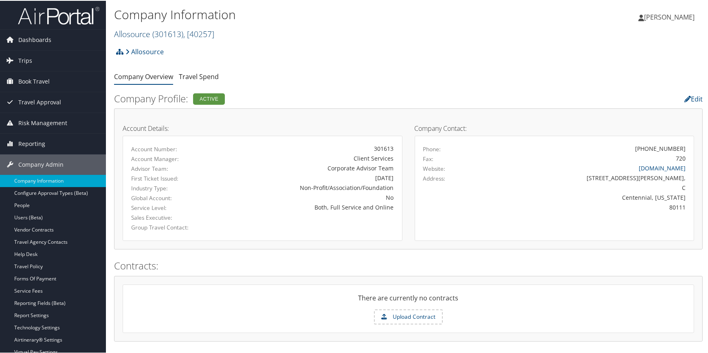
click at [168, 34] on span "( 301613 )" at bounding box center [167, 33] width 31 height 11
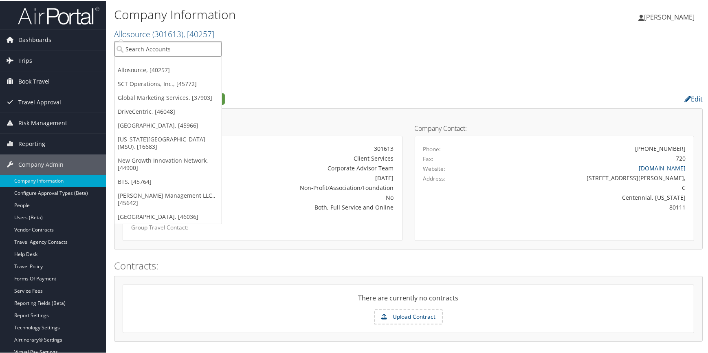
click at [153, 46] on input "search" at bounding box center [167, 48] width 107 height 15
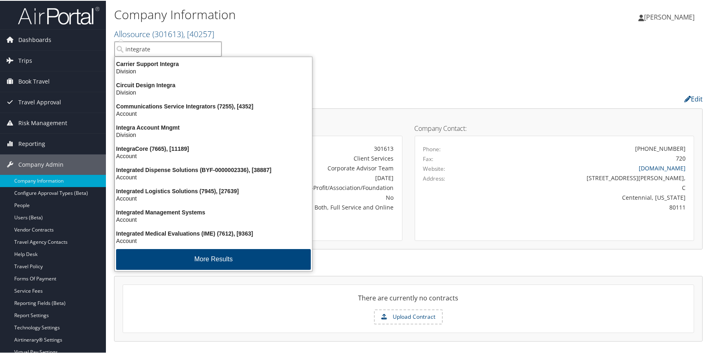
type input "integrated"
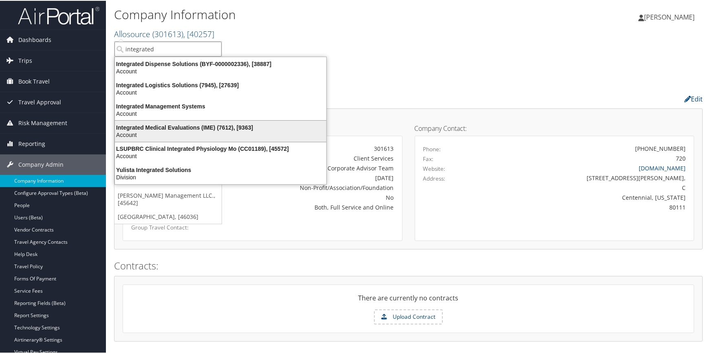
click at [170, 125] on div "Integrated Medical Evaluations (IME) (7612), [9363]" at bounding box center [220, 126] width 221 height 7
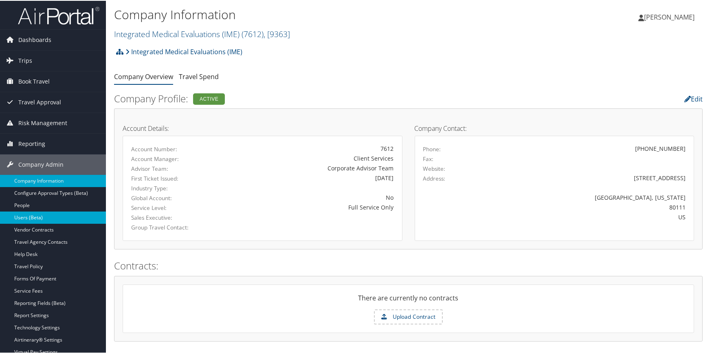
scroll to position [37, 0]
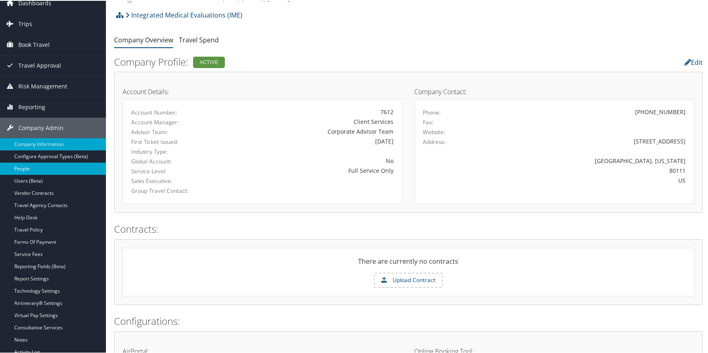
click at [37, 169] on link "People" at bounding box center [53, 168] width 106 height 12
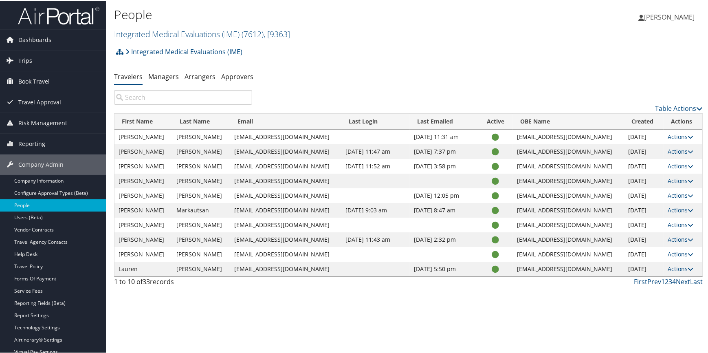
click at [175, 98] on input "search" at bounding box center [183, 96] width 138 height 15
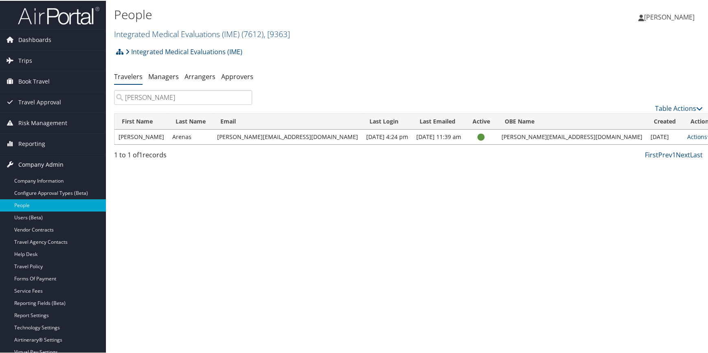
type input "[PERSON_NAME]"
click at [160, 35] on link "Integrated Medical Evaluations (IME) ( 7612 ) , [ 9363 ]" at bounding box center [202, 33] width 176 height 11
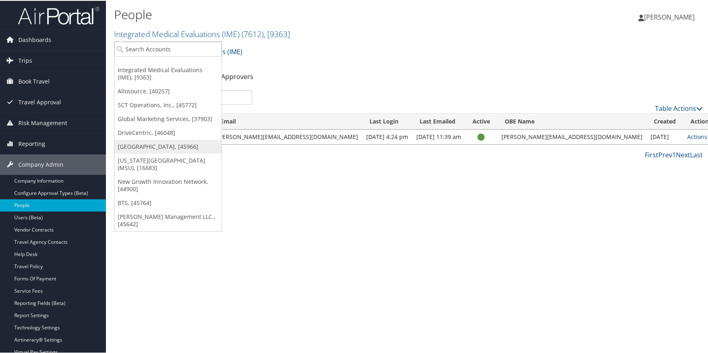
click at [142, 141] on link "[GEOGRAPHIC_DATA], [45966]" at bounding box center [167, 146] width 107 height 14
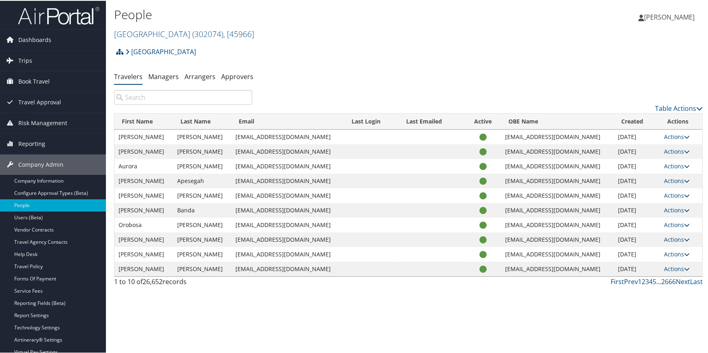
click at [163, 97] on input "search" at bounding box center [183, 96] width 138 height 15
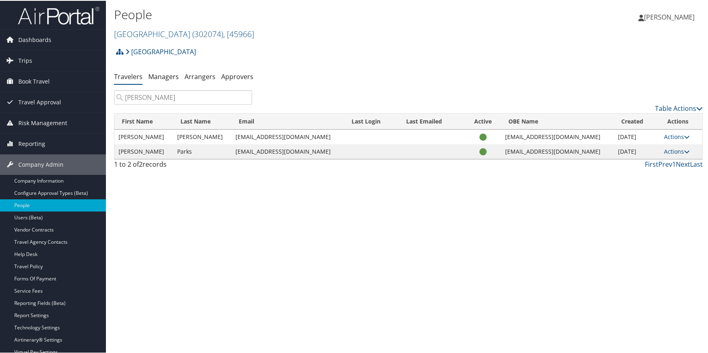
type input "sara park"
drag, startPoint x: 254, startPoint y: 134, endPoint x: 309, endPoint y: 138, distance: 55.6
click at [309, 138] on td "sss05a@acu.edu" at bounding box center [288, 136] width 113 height 15
copy td "sss05a@acu.edu"
click link "Managers"
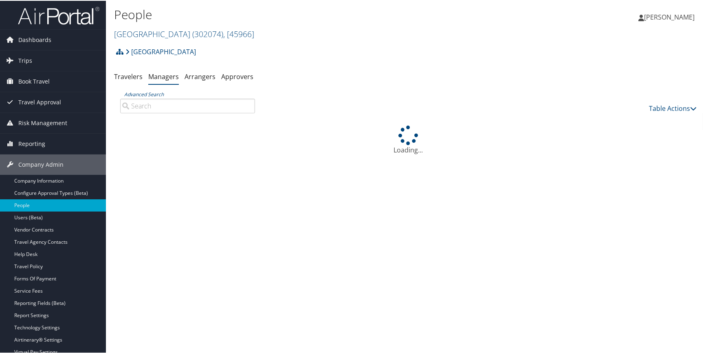
click at [145, 103] on input "Advanced Search" at bounding box center [187, 105] width 135 height 15
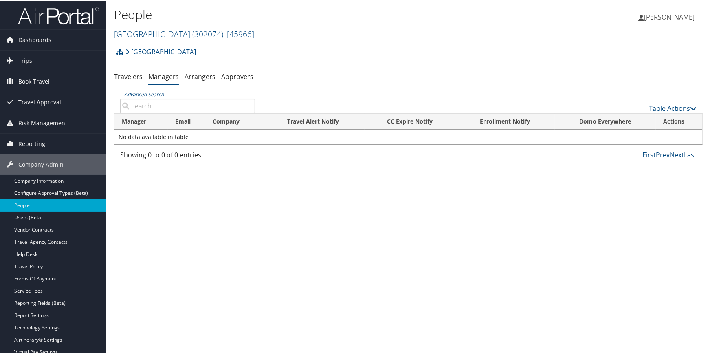
paste input "[EMAIL_ADDRESS][DOMAIN_NAME]"
type input "[EMAIL_ADDRESS][DOMAIN_NAME]"
click at [660, 107] on link "Table Actions" at bounding box center [673, 107] width 48 height 9
click at [628, 118] on link "Add New Travel Manager" at bounding box center [645, 120] width 107 height 14
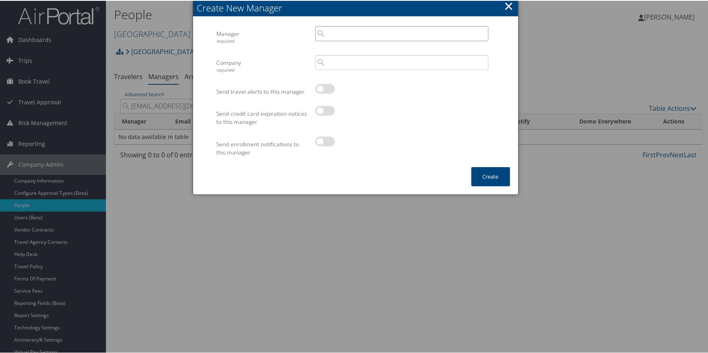
click at [360, 38] on input "search" at bounding box center [401, 32] width 173 height 15
paste input "[EMAIL_ADDRESS][DOMAIN_NAME]"
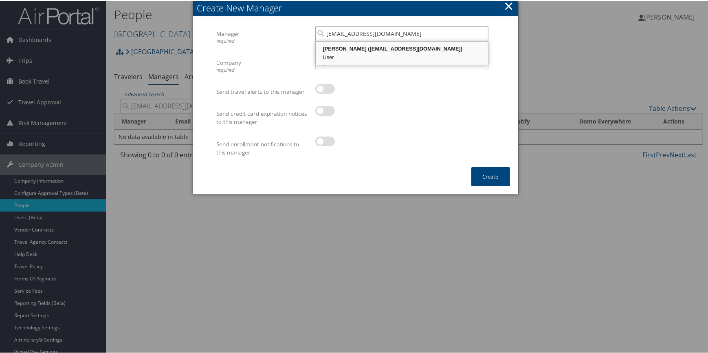
click at [357, 48] on div "[PERSON_NAME] ([EMAIL_ADDRESS][DOMAIN_NAME])" at bounding box center [402, 48] width 170 height 8
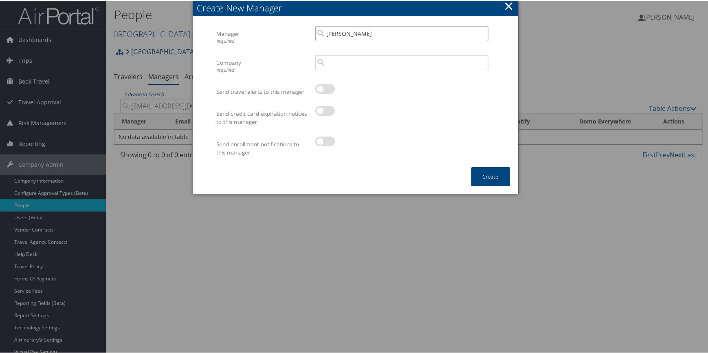
type input "[PERSON_NAME]"
click at [345, 61] on input "search" at bounding box center [401, 61] width 173 height 15
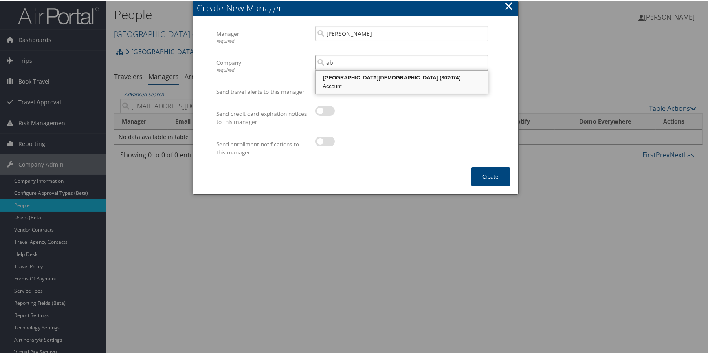
click at [349, 79] on div "[GEOGRAPHIC_DATA][DEMOGRAPHIC_DATA] (302074)" at bounding box center [402, 77] width 170 height 8
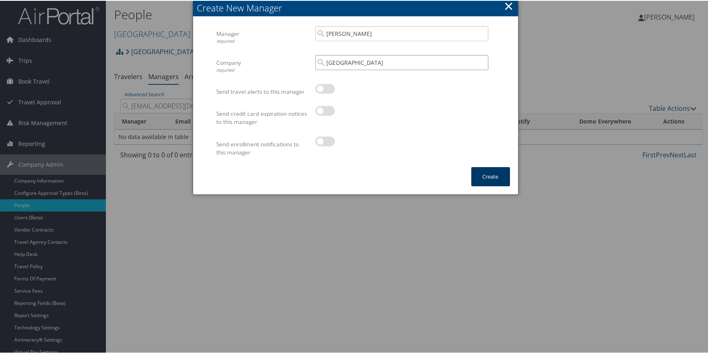
type input "[GEOGRAPHIC_DATA]"
click at [490, 173] on button "Create" at bounding box center [490, 175] width 39 height 19
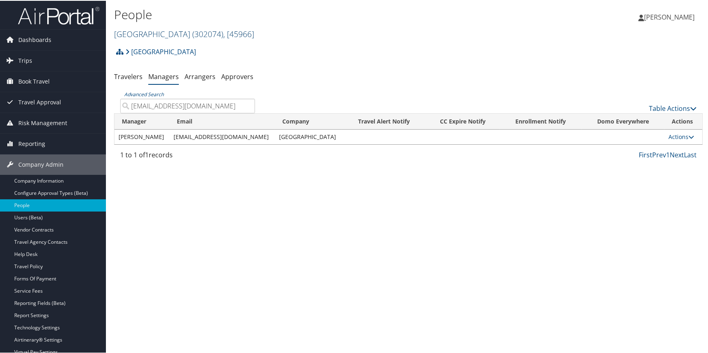
click at [188, 34] on link "[GEOGRAPHIC_DATA][DEMOGRAPHIC_DATA] ( 302074 ) , [ 45966 ]" at bounding box center [184, 33] width 140 height 11
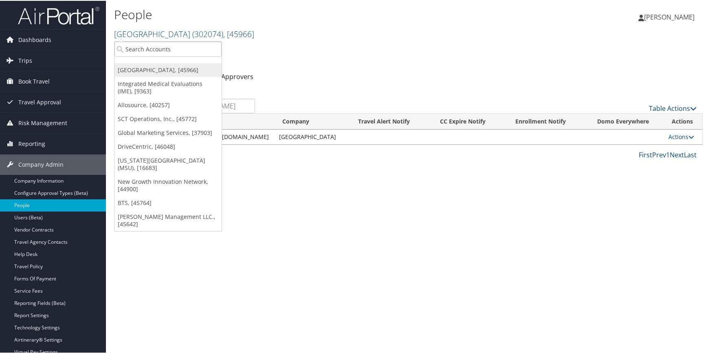
click at [159, 64] on link "[GEOGRAPHIC_DATA], [45966]" at bounding box center [167, 69] width 107 height 14
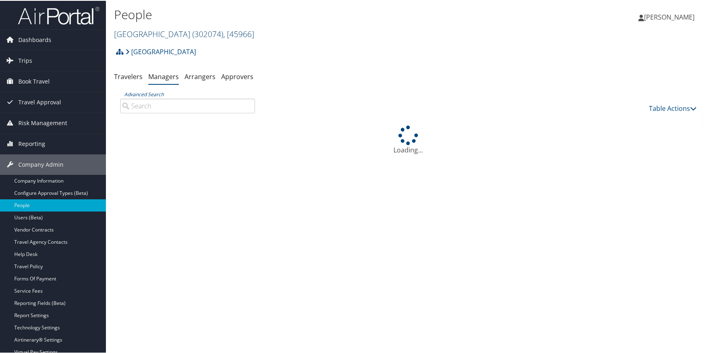
click at [173, 33] on link "[GEOGRAPHIC_DATA][DEMOGRAPHIC_DATA] ( 302074 ) , [ 45966 ]" at bounding box center [184, 33] width 140 height 11
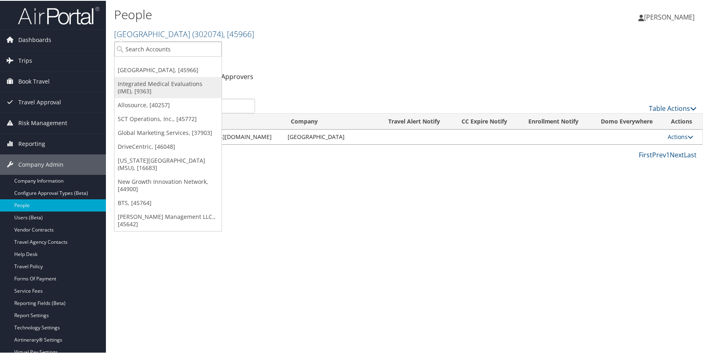
click at [147, 83] on link "Integrated Medical Evaluations (IME), [9363]" at bounding box center [167, 86] width 107 height 21
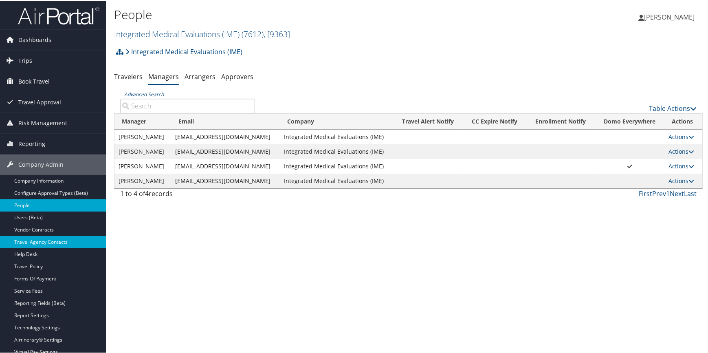
click at [53, 238] on link "Travel Agency Contacts" at bounding box center [53, 241] width 106 height 12
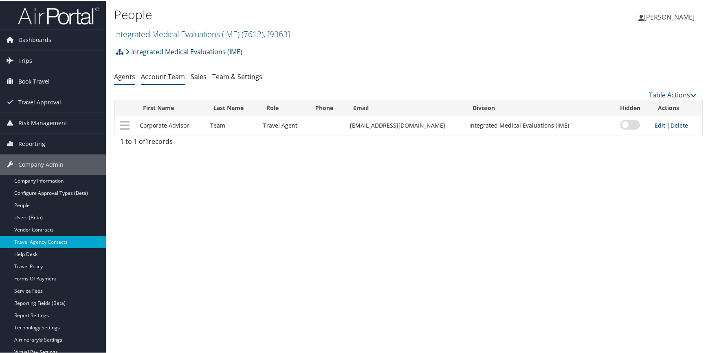
click at [168, 78] on link "Account Team" at bounding box center [163, 75] width 44 height 9
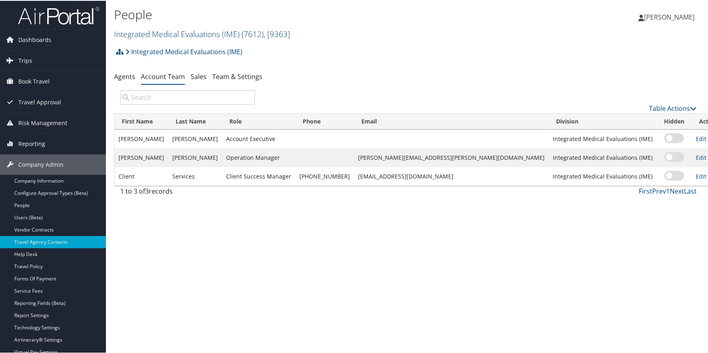
click at [182, 33] on link "Integrated Medical Evaluations (IME) ( 7612 ) , [ 9363 ]" at bounding box center [202, 33] width 176 height 11
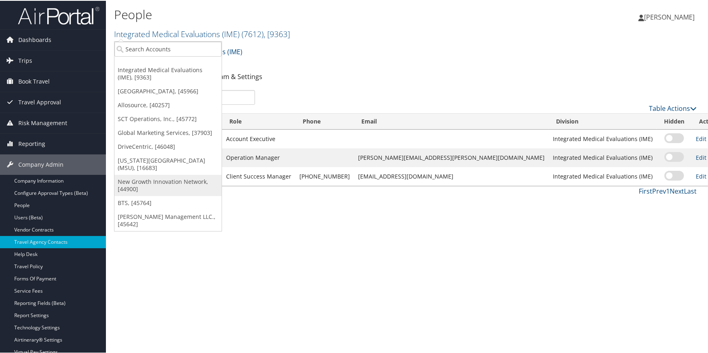
click at [151, 175] on link "New Growth Innovation Network, [44900]" at bounding box center [167, 184] width 107 height 21
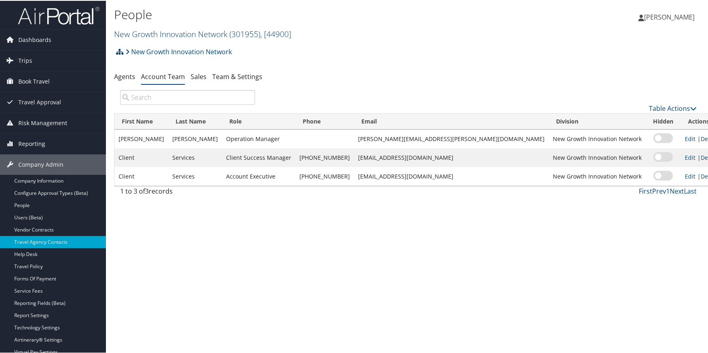
click at [164, 34] on link "New Growth Innovation Network ( 301955 ) , [ 44900 ]" at bounding box center [202, 33] width 177 height 11
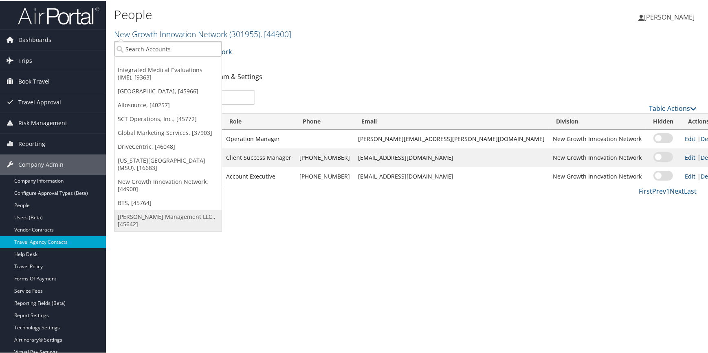
click at [148, 213] on link "[PERSON_NAME] Management LLC., [45642]" at bounding box center [167, 219] width 107 height 21
